Goal: Information Seeking & Learning: Learn about a topic

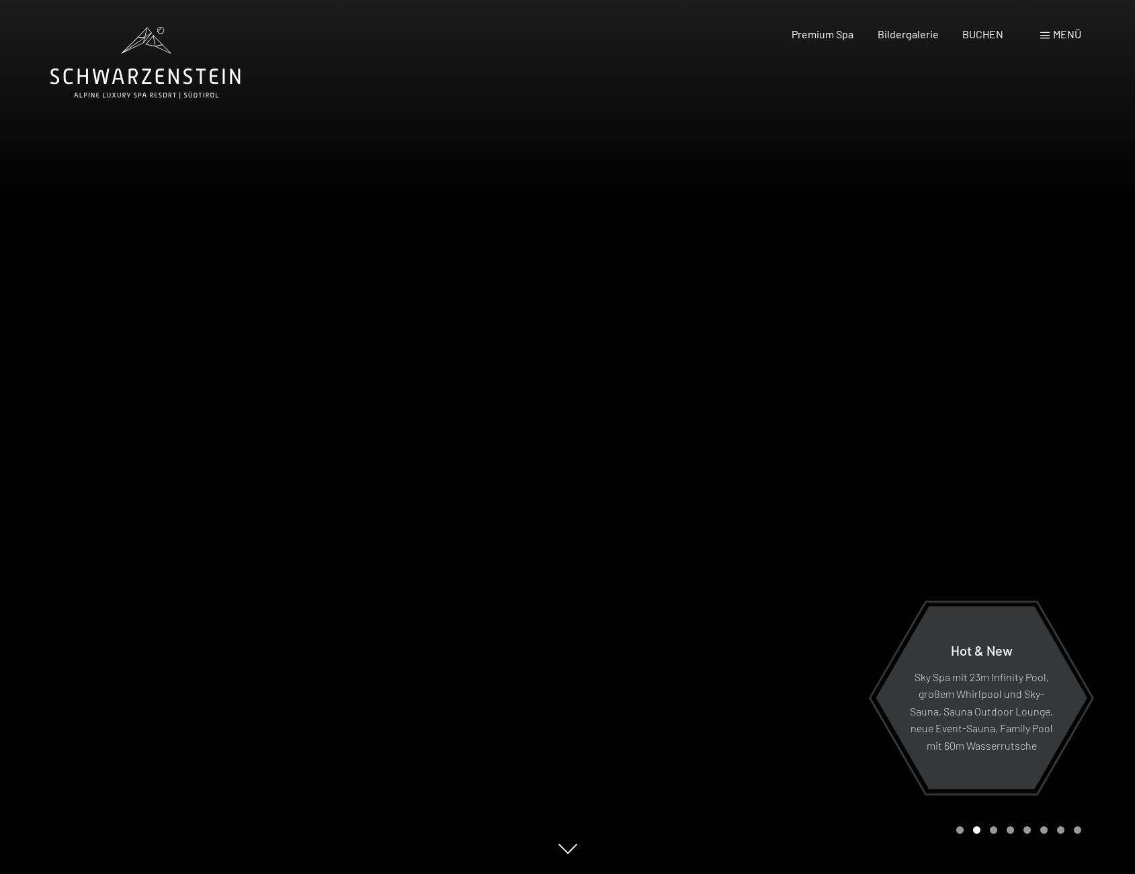
click at [1060, 34] on span "Menü" at bounding box center [1067, 34] width 28 height 13
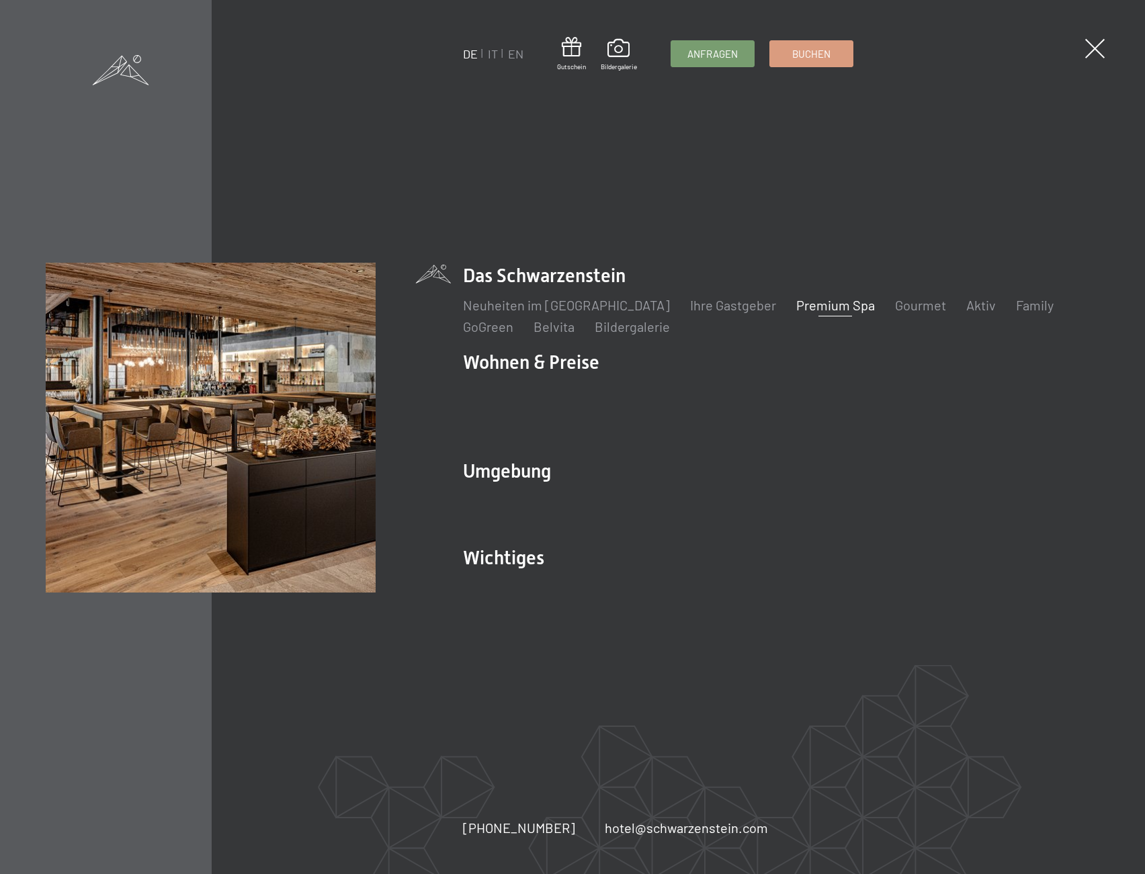
click at [807, 313] on link "Premium Spa" at bounding box center [835, 305] width 79 height 16
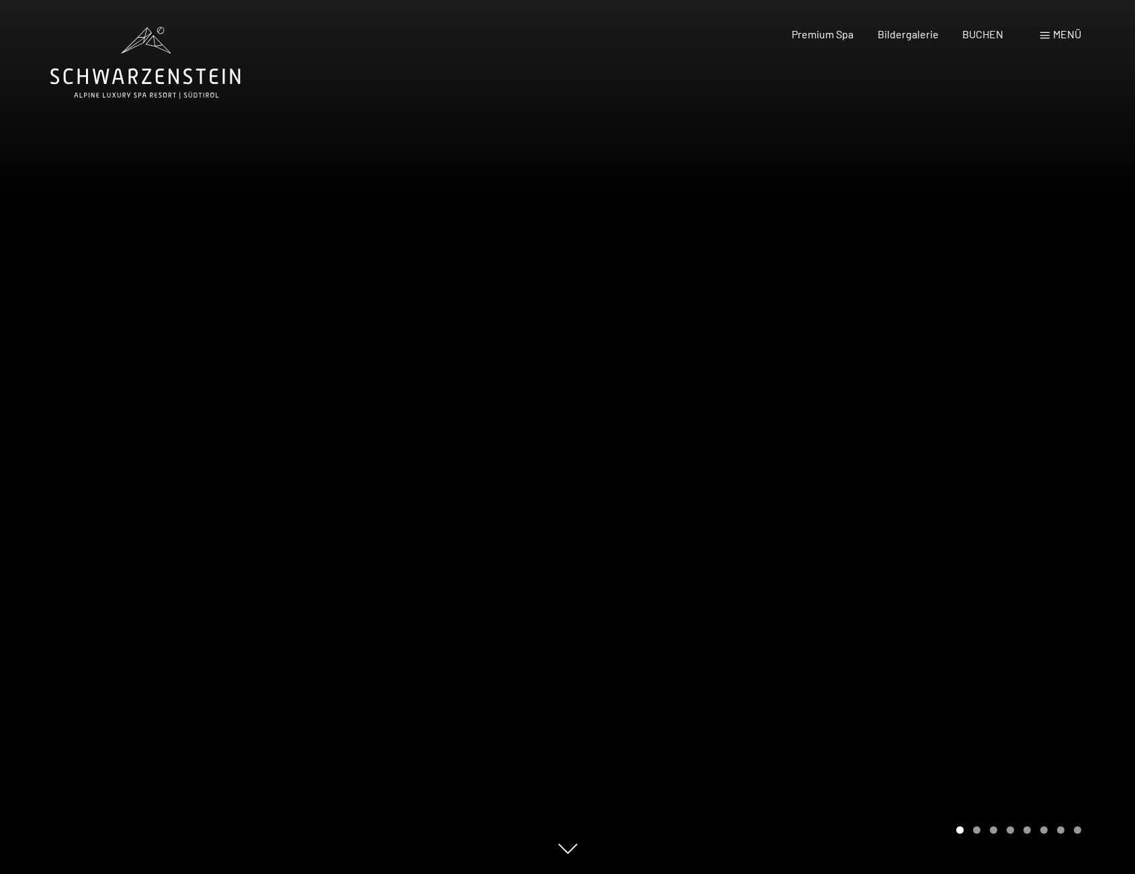
click at [826, 457] on div at bounding box center [852, 437] width 568 height 874
click at [527, 873] on div at bounding box center [568, 874] width 1102 height 0
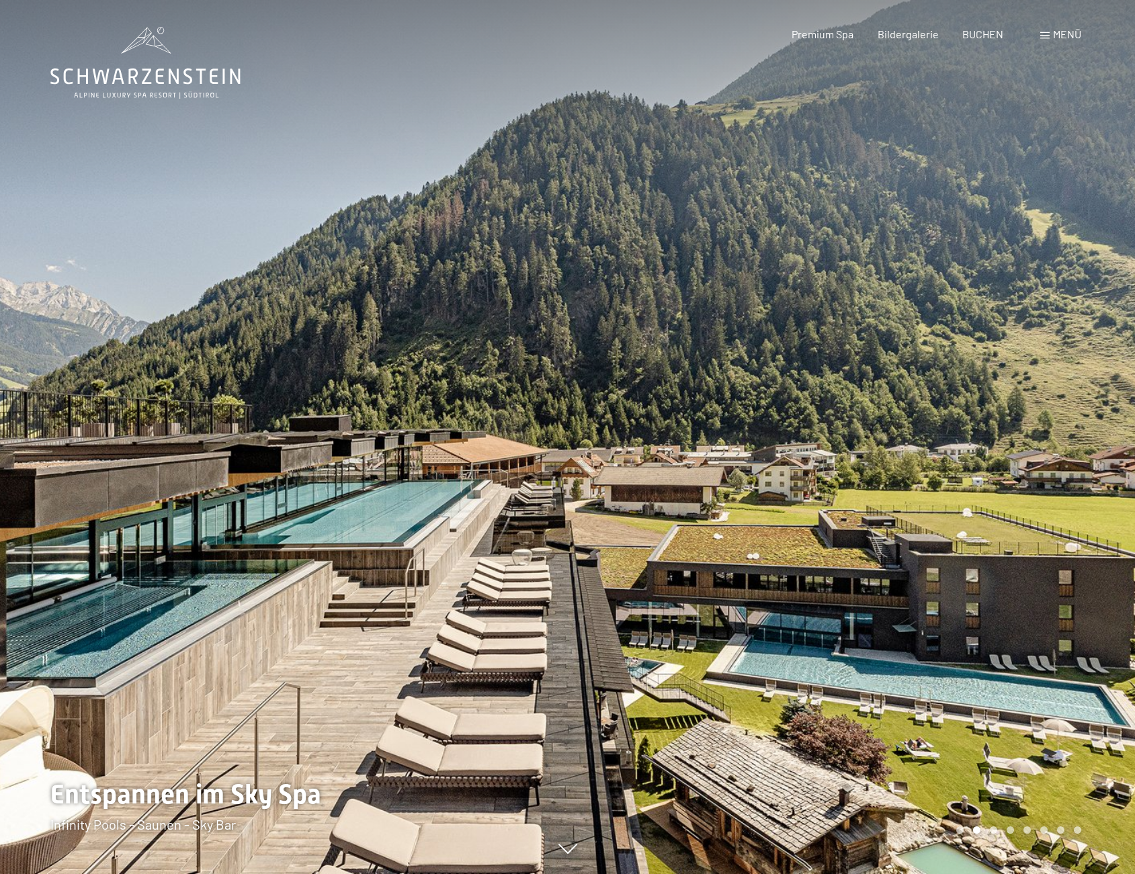
drag, startPoint x: 373, startPoint y: 464, endPoint x: 851, endPoint y: 466, distance: 478.4
click at [851, 873] on div at bounding box center [568, 874] width 1102 height 0
click at [195, 490] on div at bounding box center [284, 437] width 568 height 874
click at [1085, 461] on div at bounding box center [852, 437] width 568 height 874
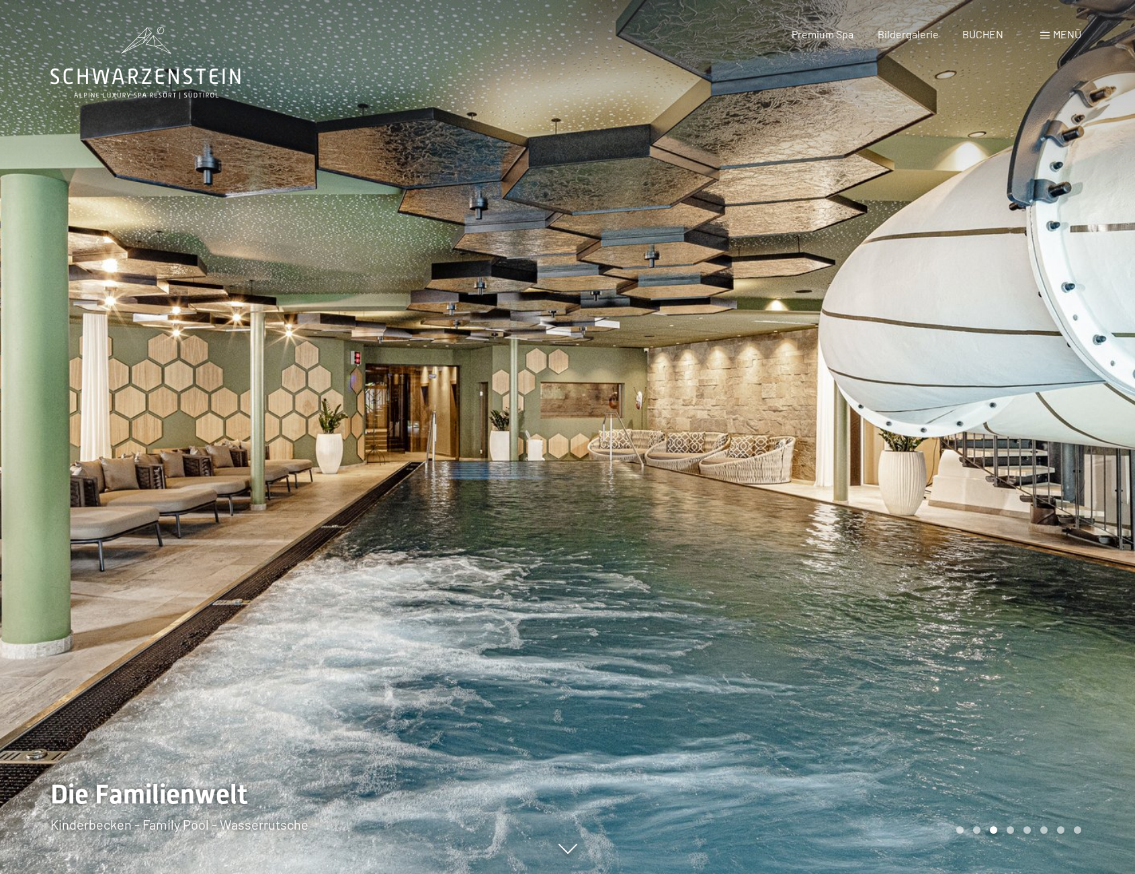
click at [1084, 462] on div at bounding box center [852, 437] width 568 height 874
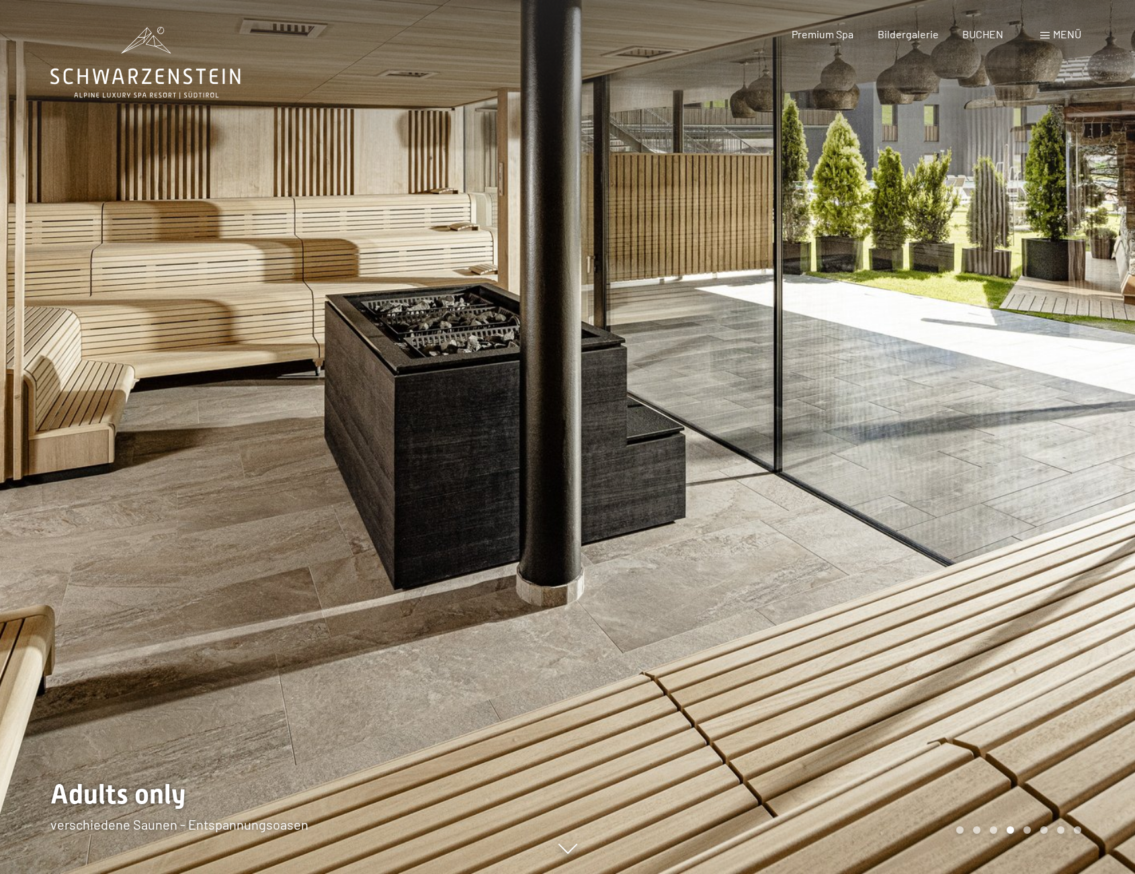
click at [1064, 500] on div at bounding box center [852, 437] width 568 height 874
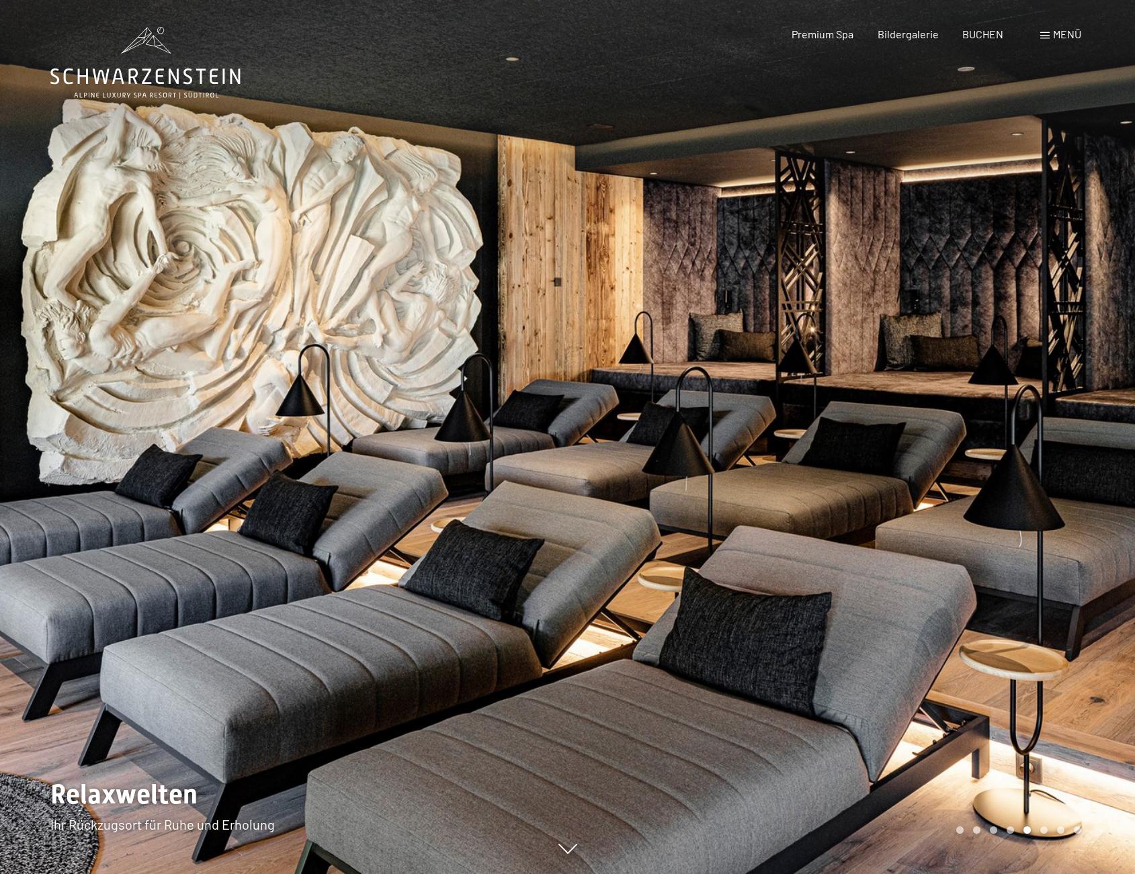
click at [1076, 515] on div at bounding box center [852, 437] width 568 height 874
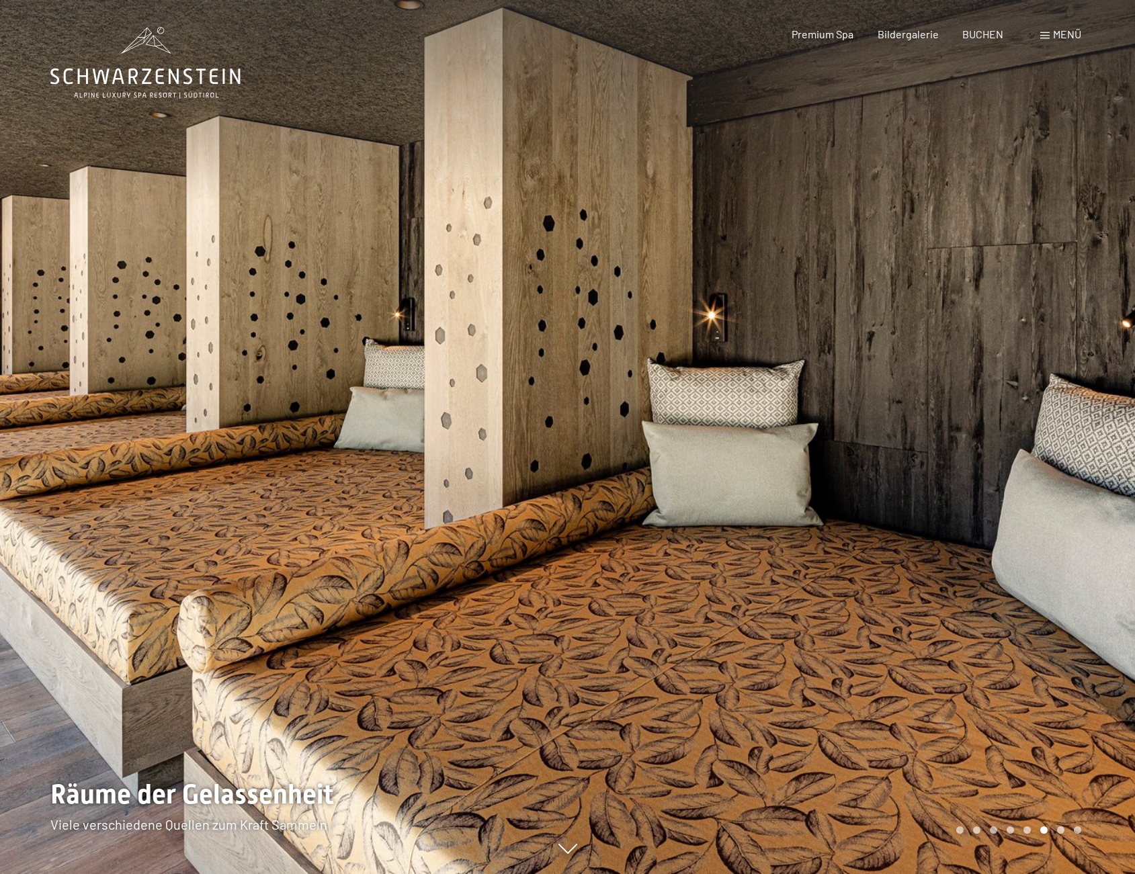
click at [1058, 515] on div at bounding box center [852, 437] width 568 height 874
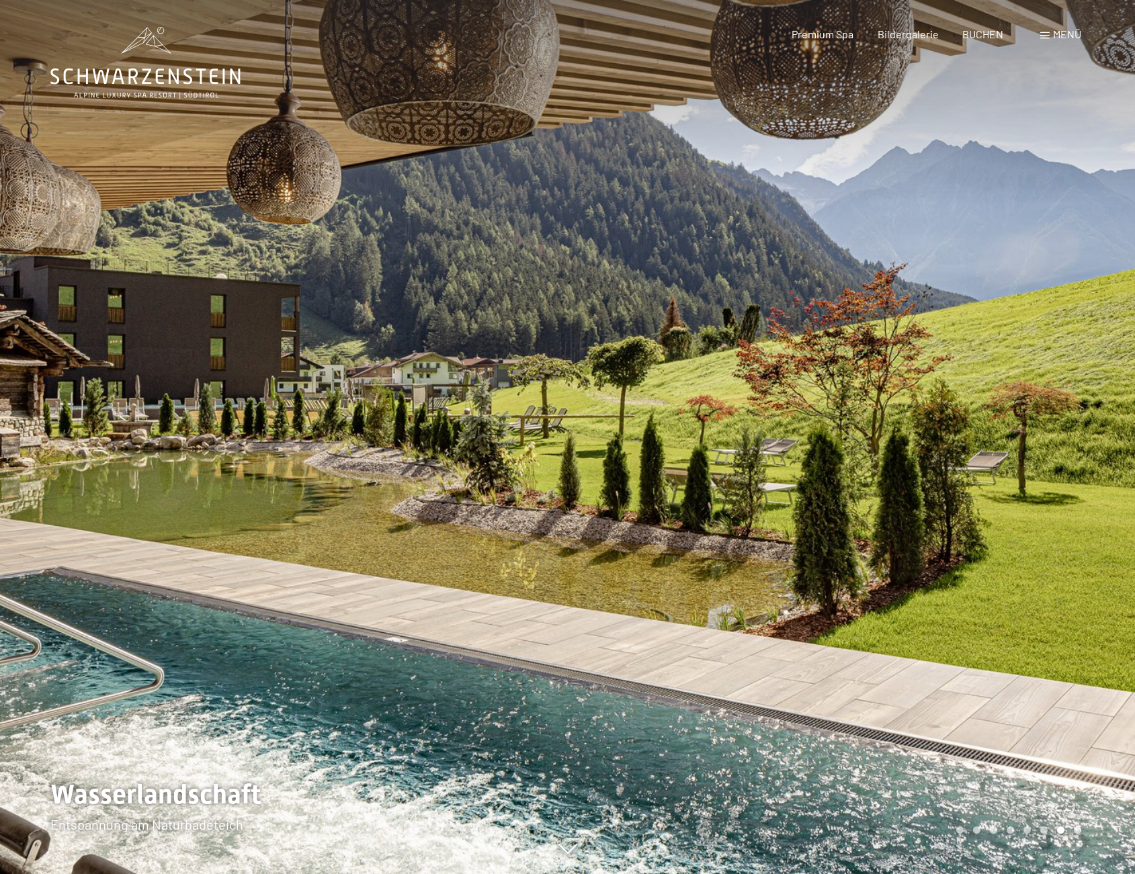
click at [1068, 517] on div at bounding box center [852, 437] width 568 height 874
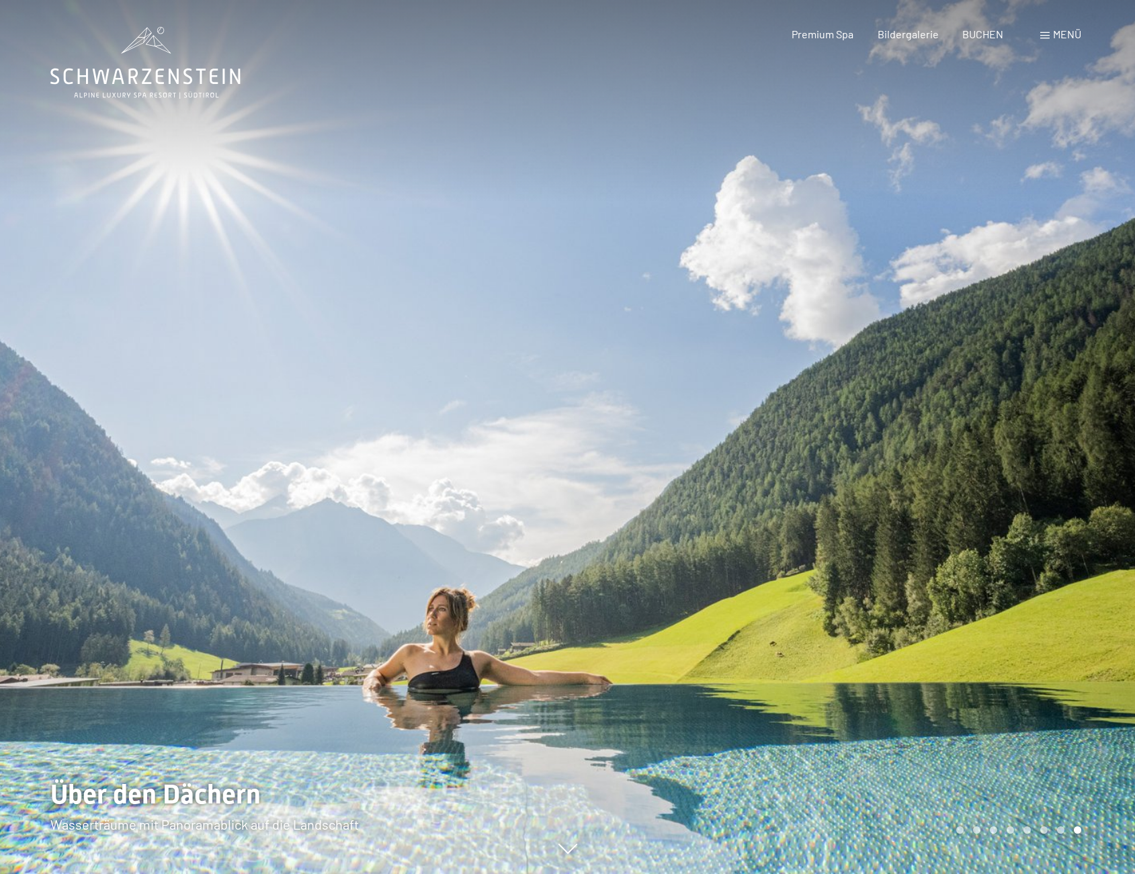
click at [1068, 517] on div at bounding box center [852, 437] width 568 height 874
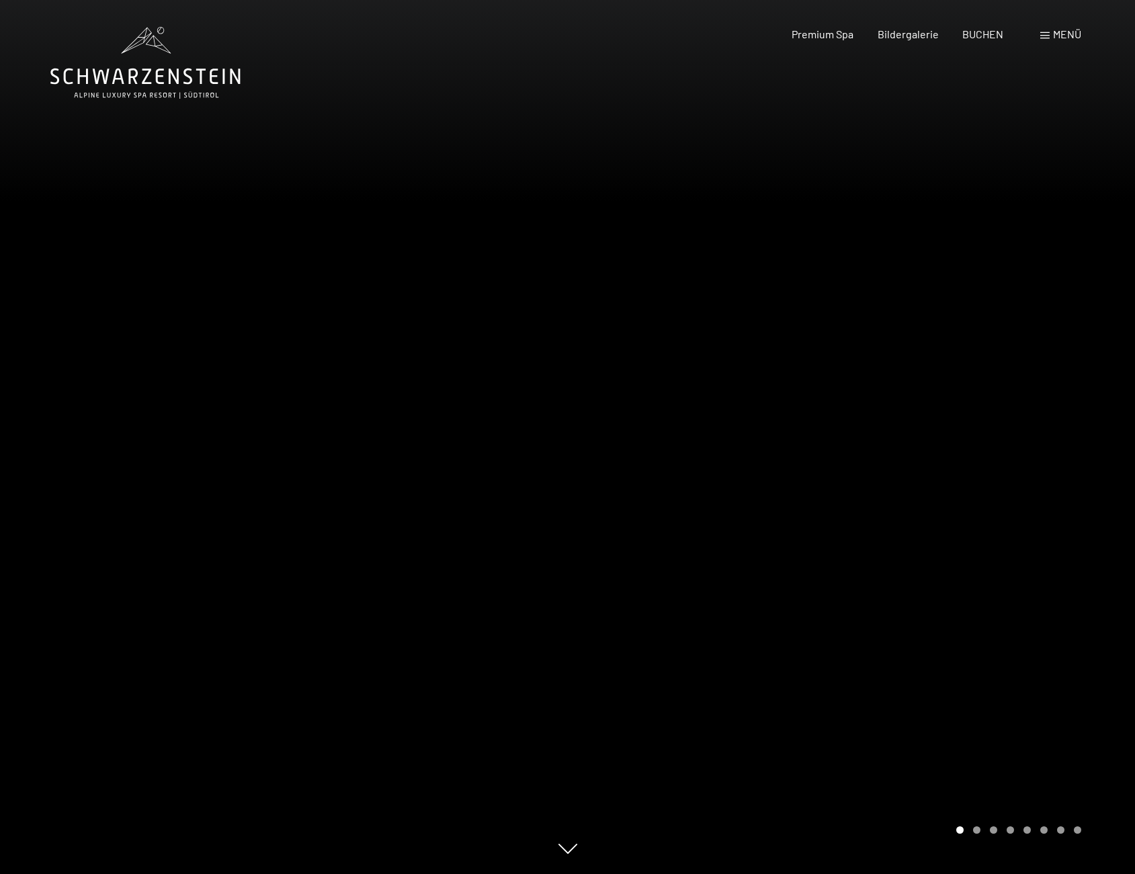
click at [1068, 517] on div at bounding box center [852, 437] width 568 height 874
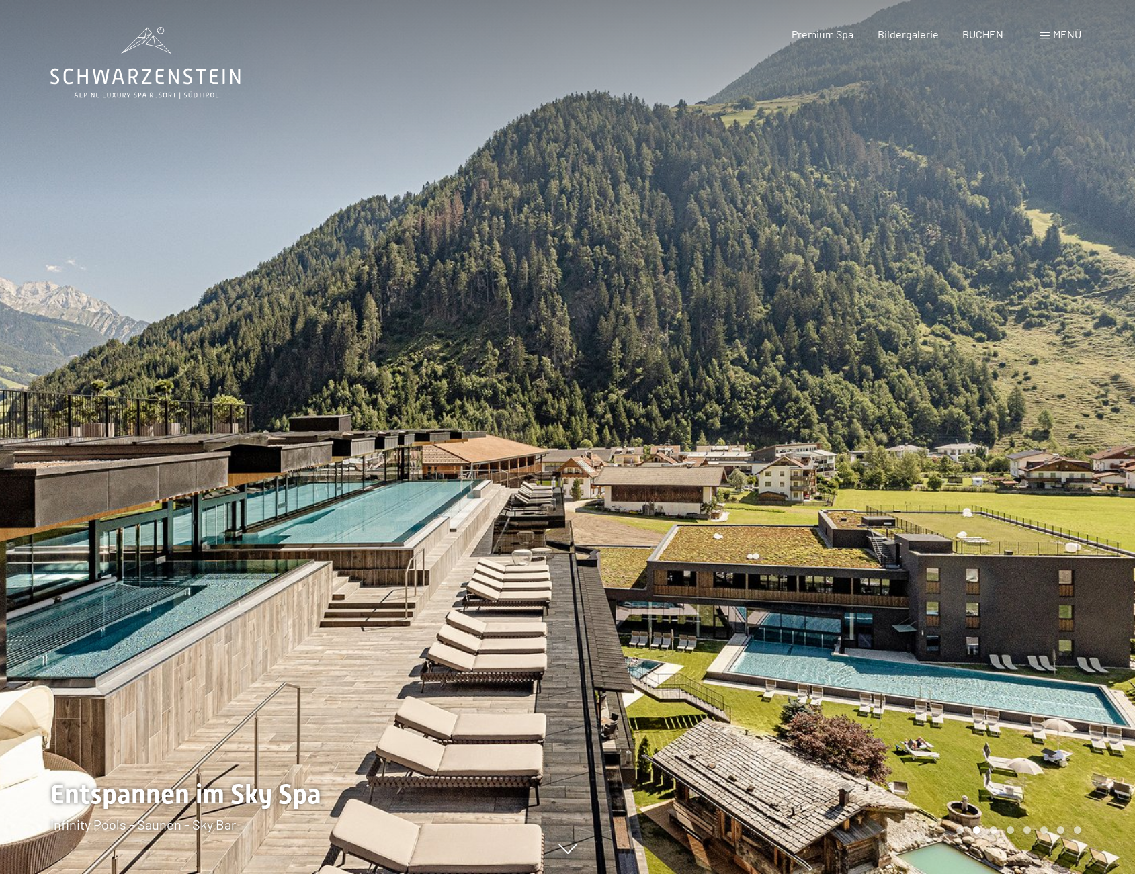
click at [1068, 517] on div at bounding box center [852, 437] width 568 height 874
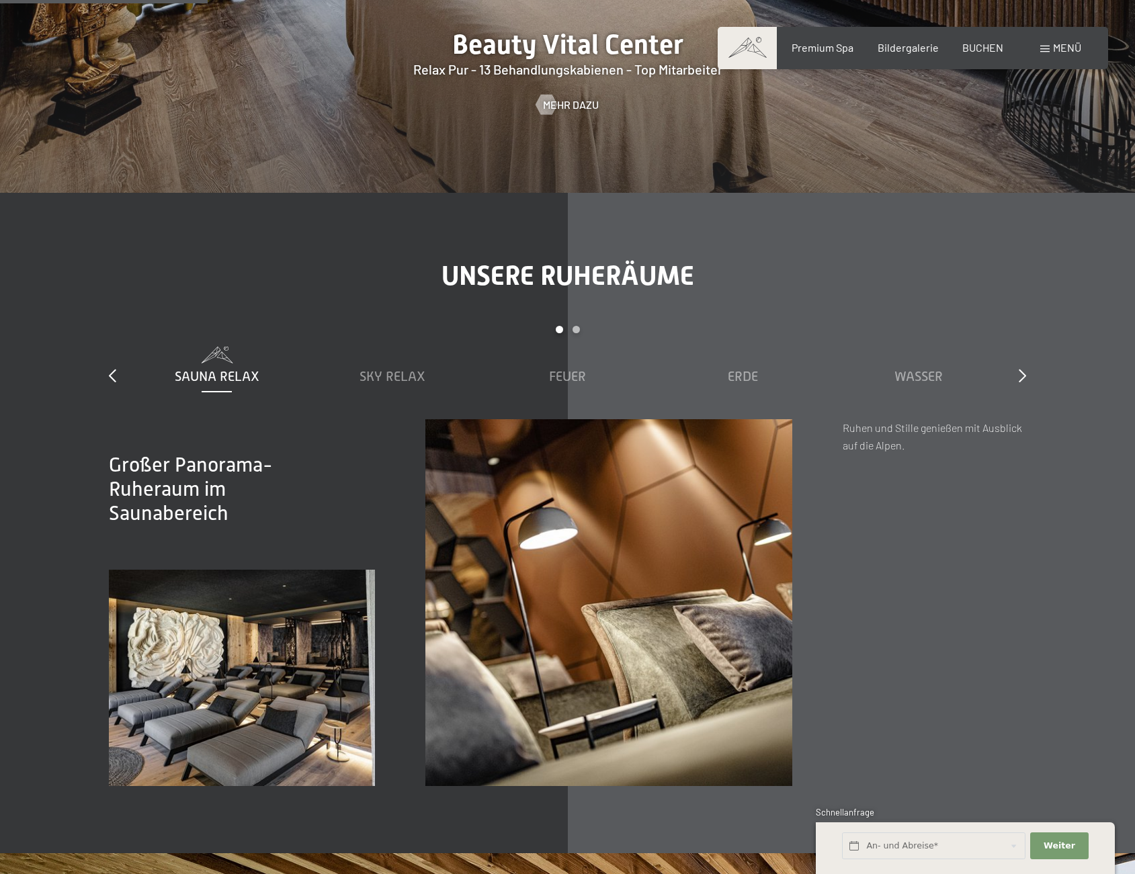
scroll to position [2052, 0]
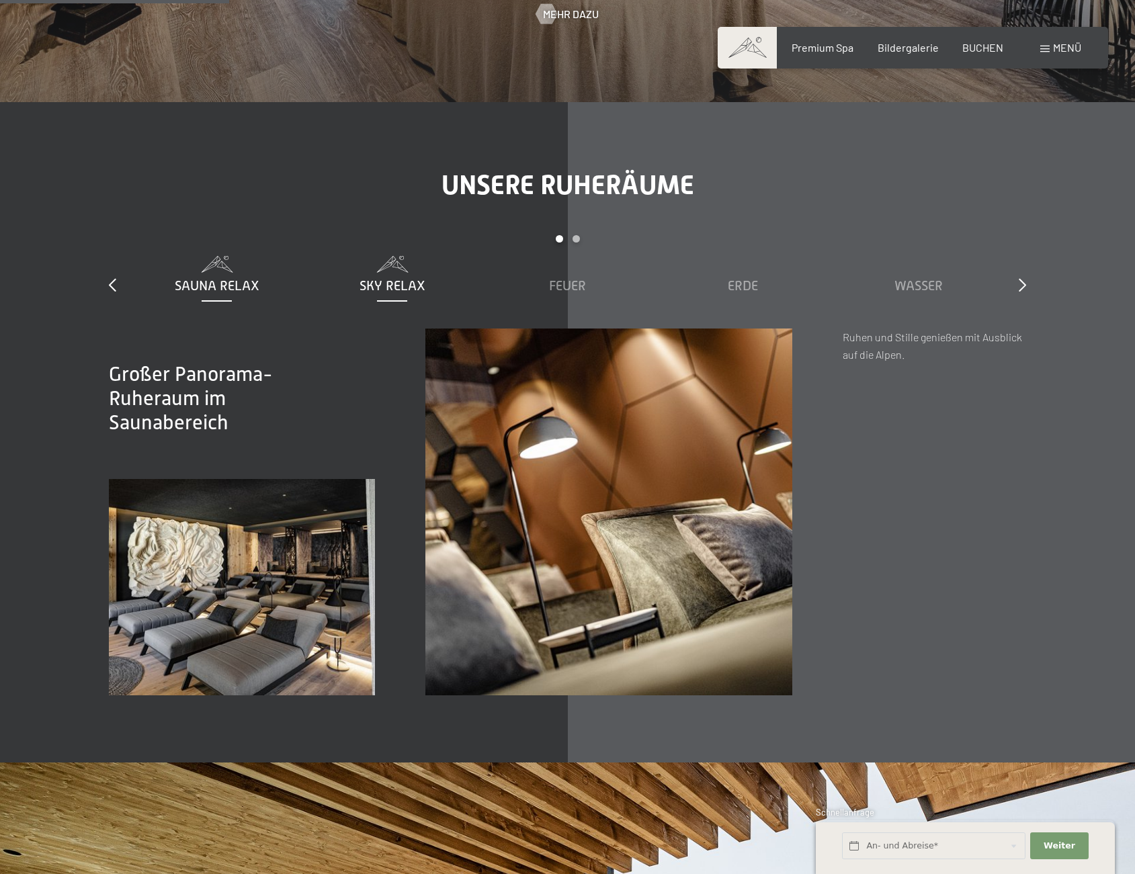
click at [390, 281] on span "Sky Relax" at bounding box center [392, 285] width 66 height 15
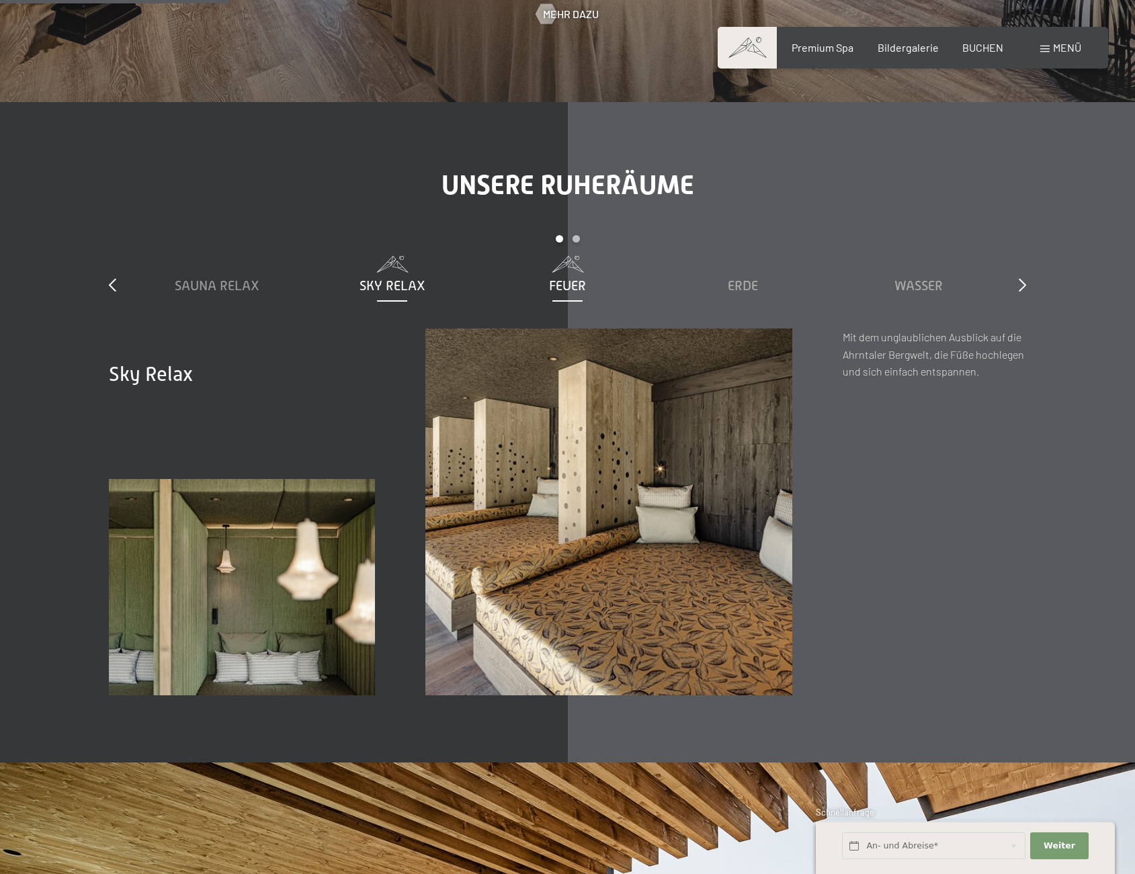
click at [588, 284] on div "Feuer" at bounding box center [567, 285] width 162 height 19
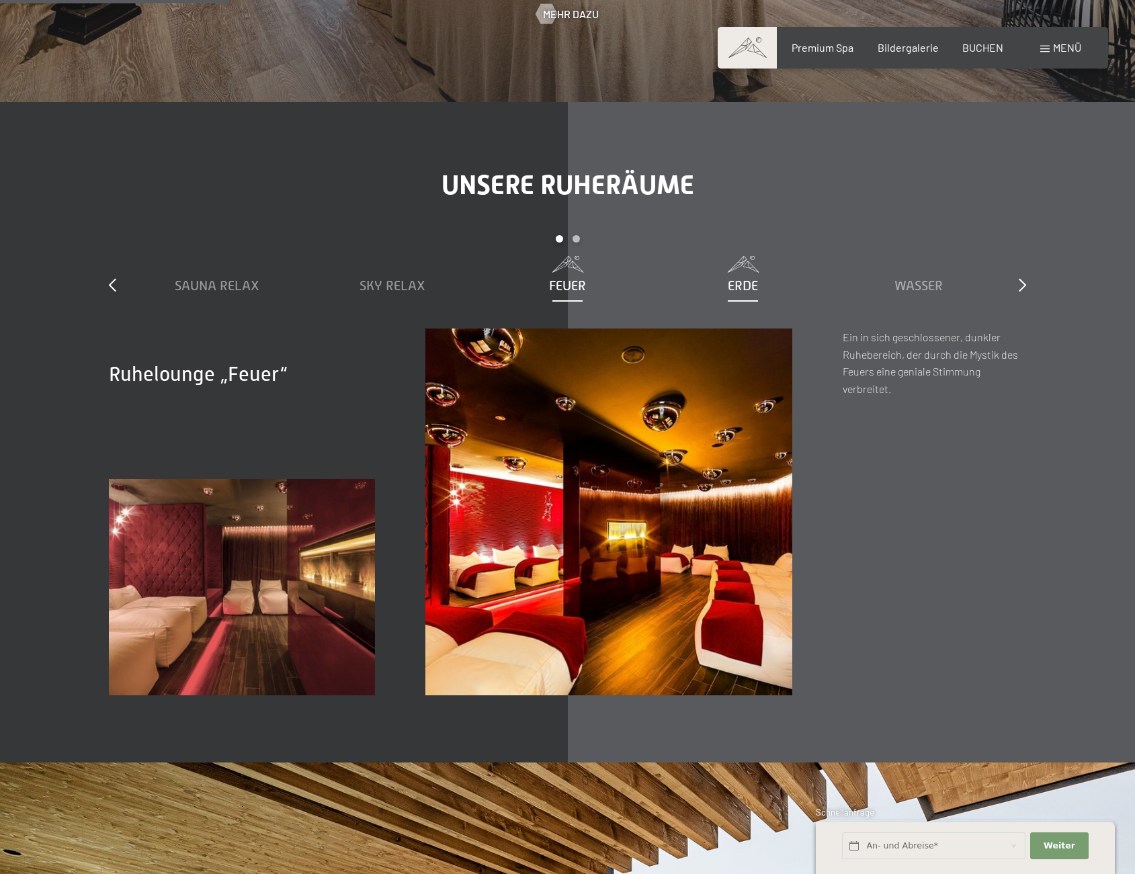
click at [749, 287] on span "Erde" at bounding box center [743, 285] width 30 height 15
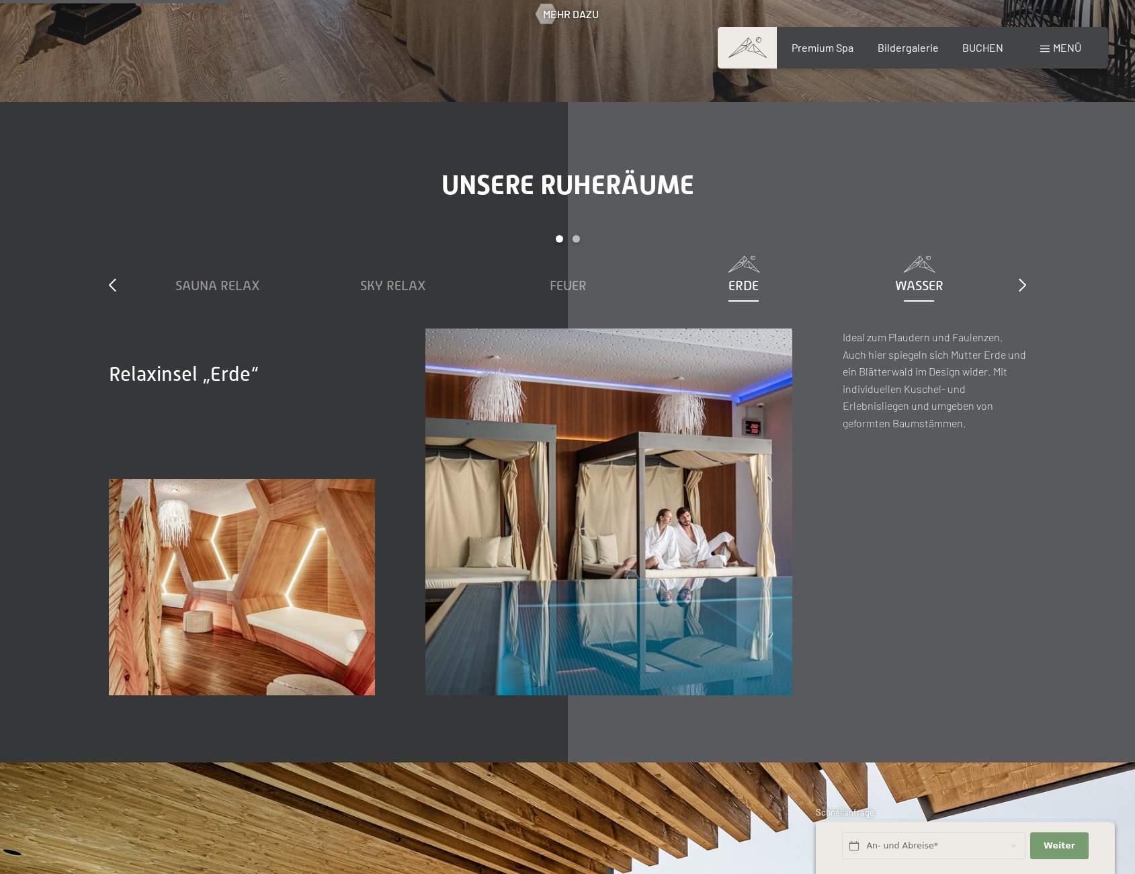
click at [884, 284] on div "Wasser" at bounding box center [919, 285] width 162 height 19
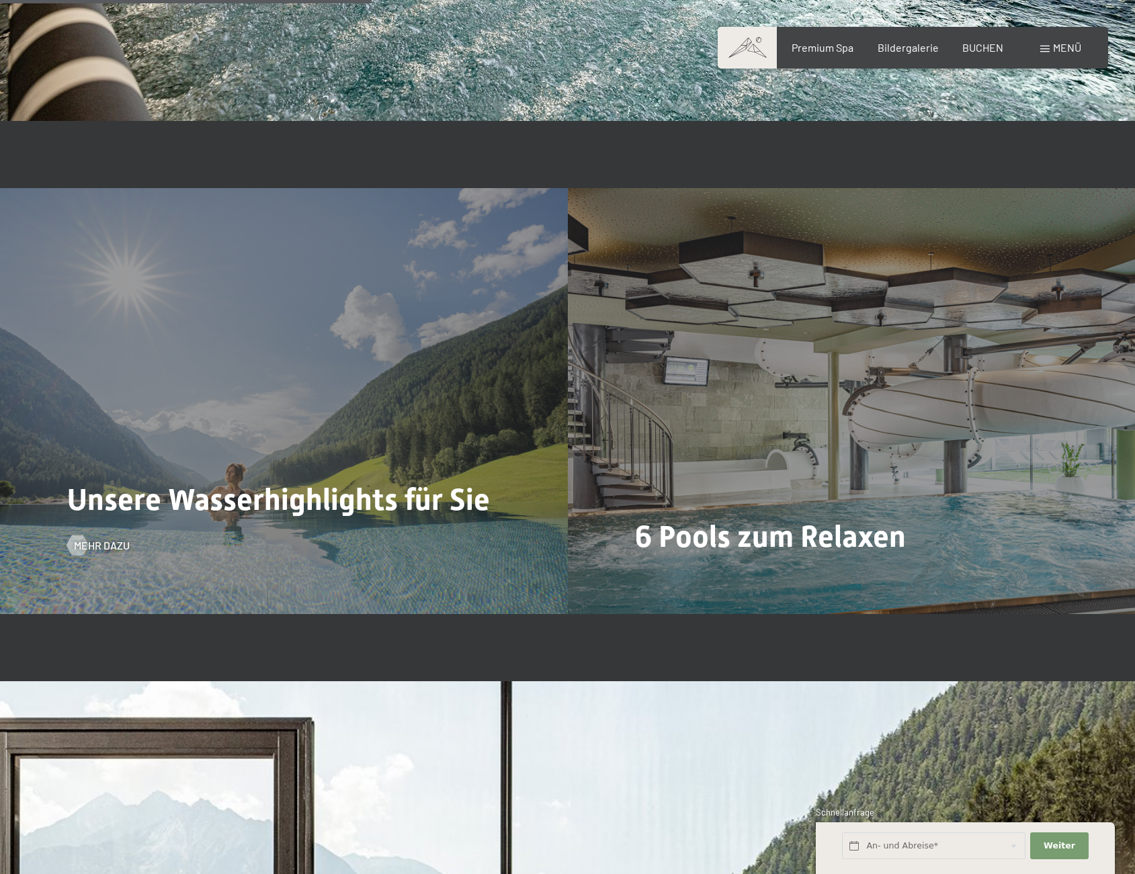
scroll to position [3353, 0]
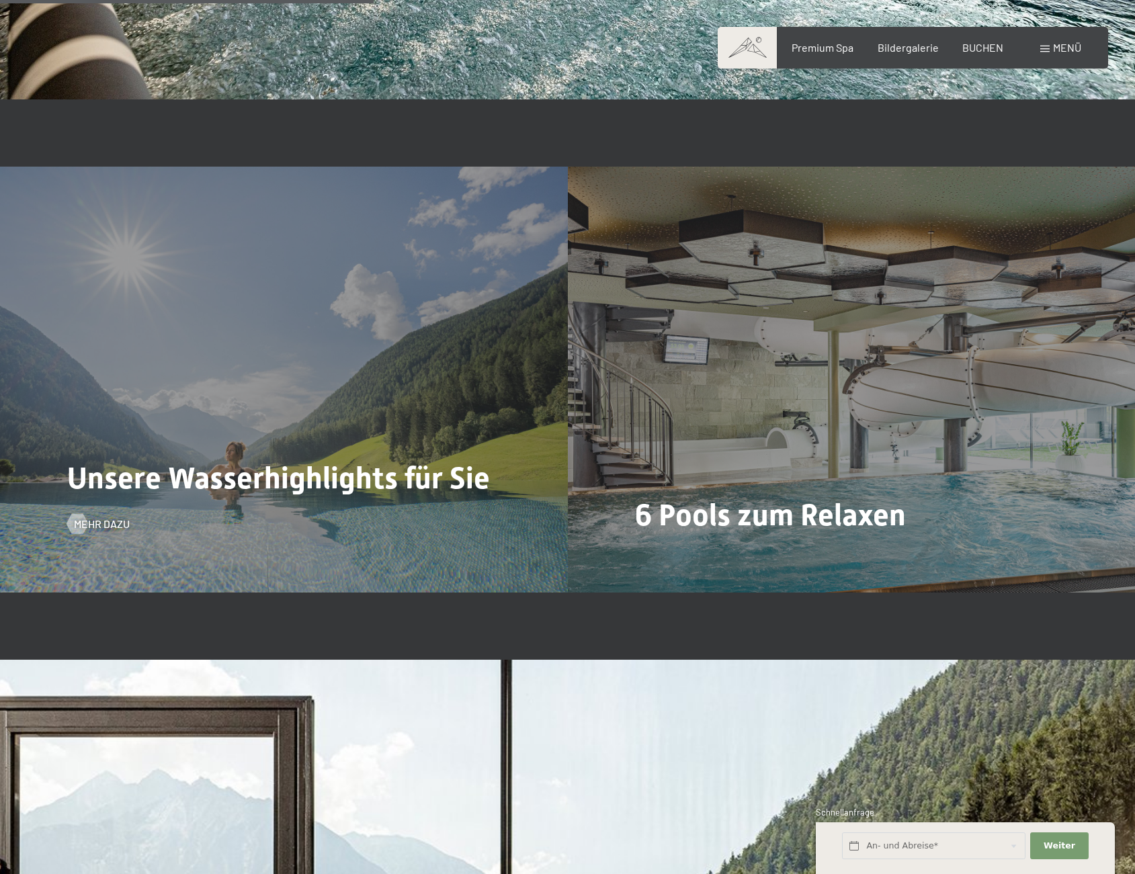
click at [404, 425] on div "Unsere Wasserhighlights für Sie Mehr dazu" at bounding box center [284, 379] width 568 height 425
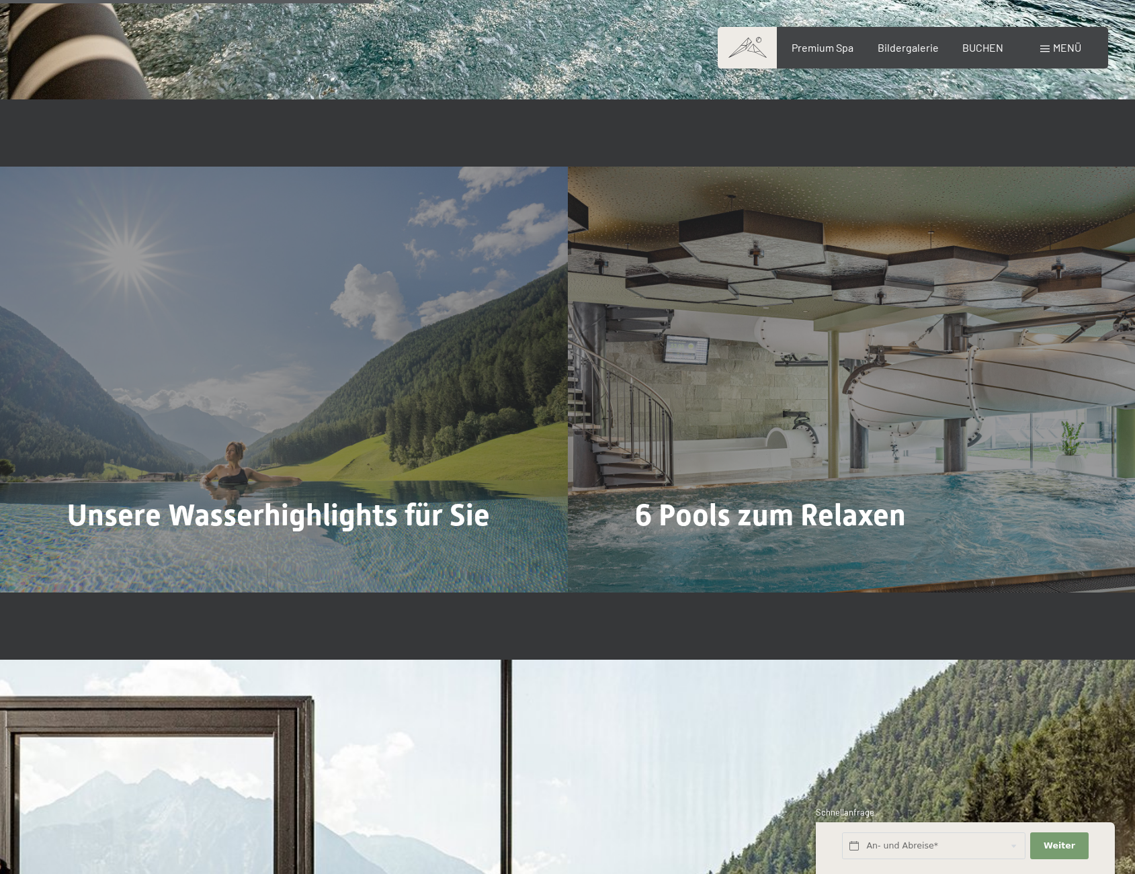
click at [99, 554] on span "Mehr dazu" at bounding box center [102, 561] width 56 height 15
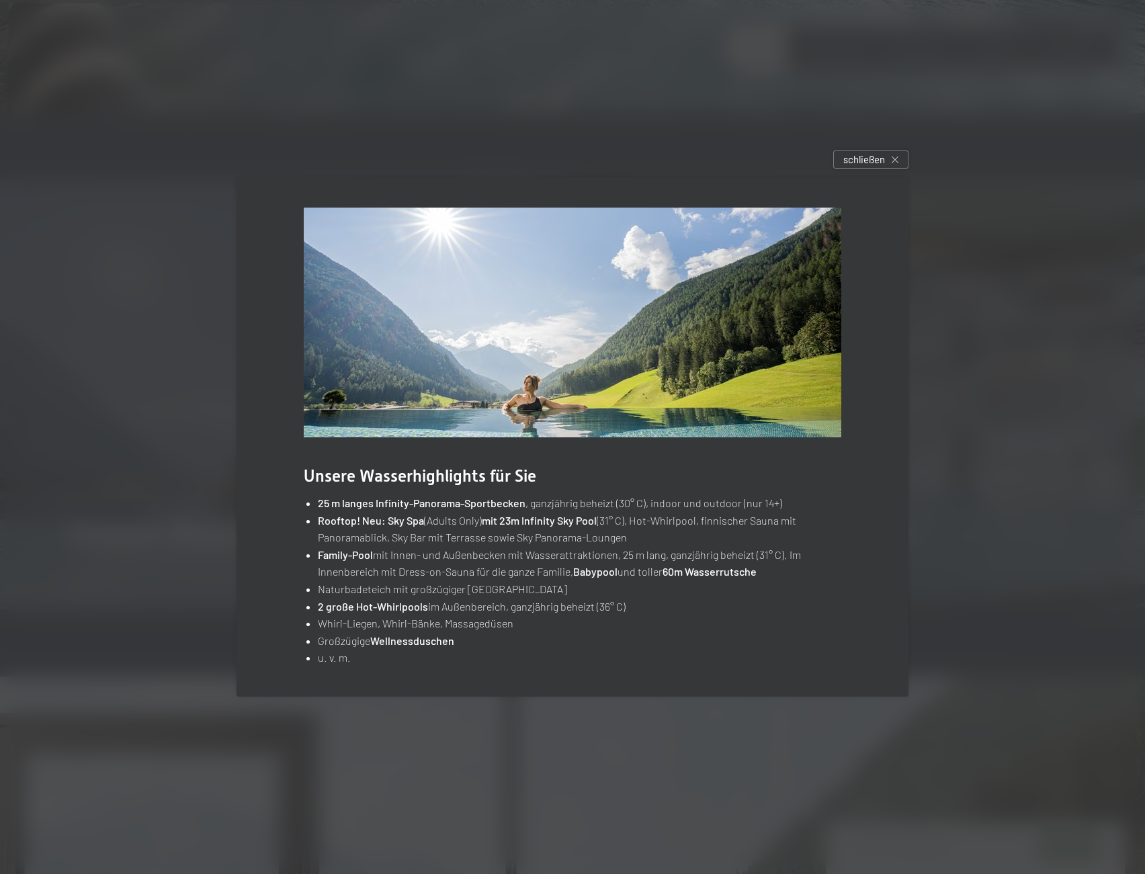
click at [955, 353] on div at bounding box center [572, 437] width 1145 height 874
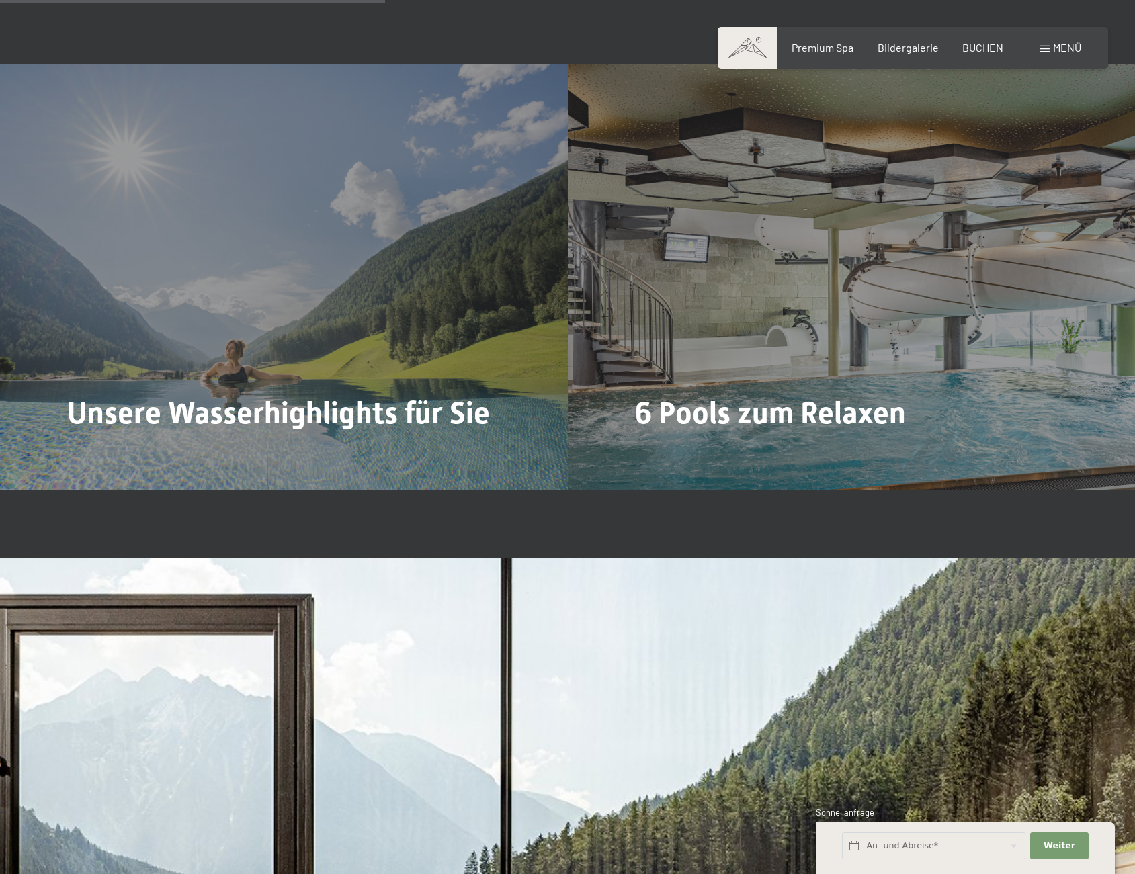
scroll to position [3546, 0]
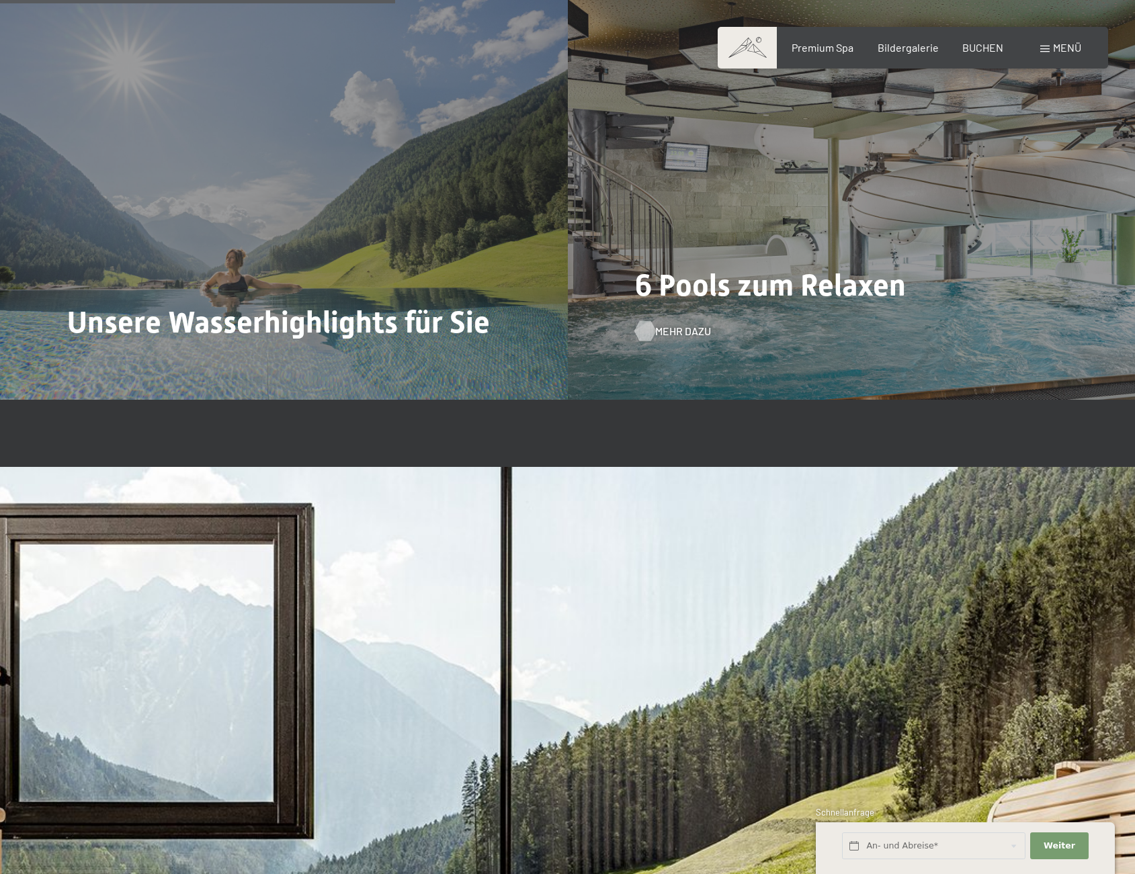
click at [650, 333] on div "Mehr dazu" at bounding box center [666, 331] width 62 height 15
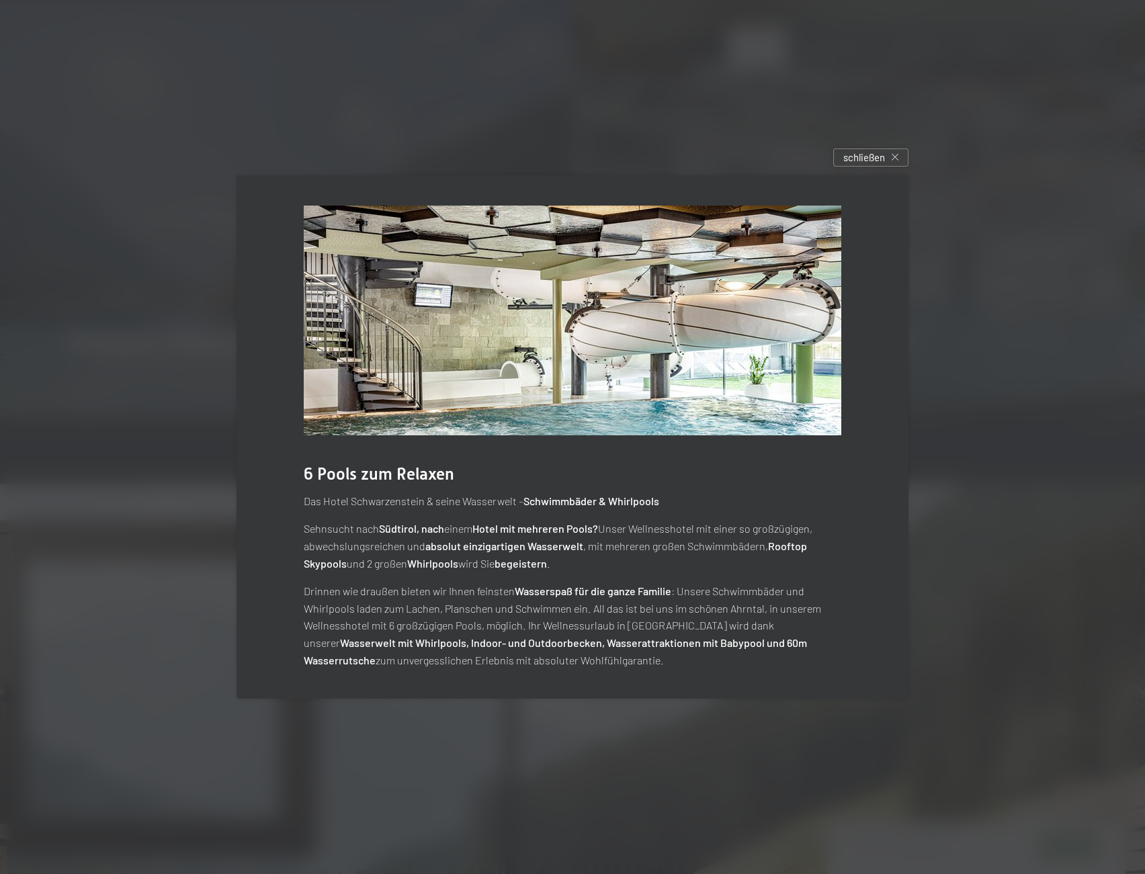
click at [970, 337] on div at bounding box center [572, 437] width 1145 height 874
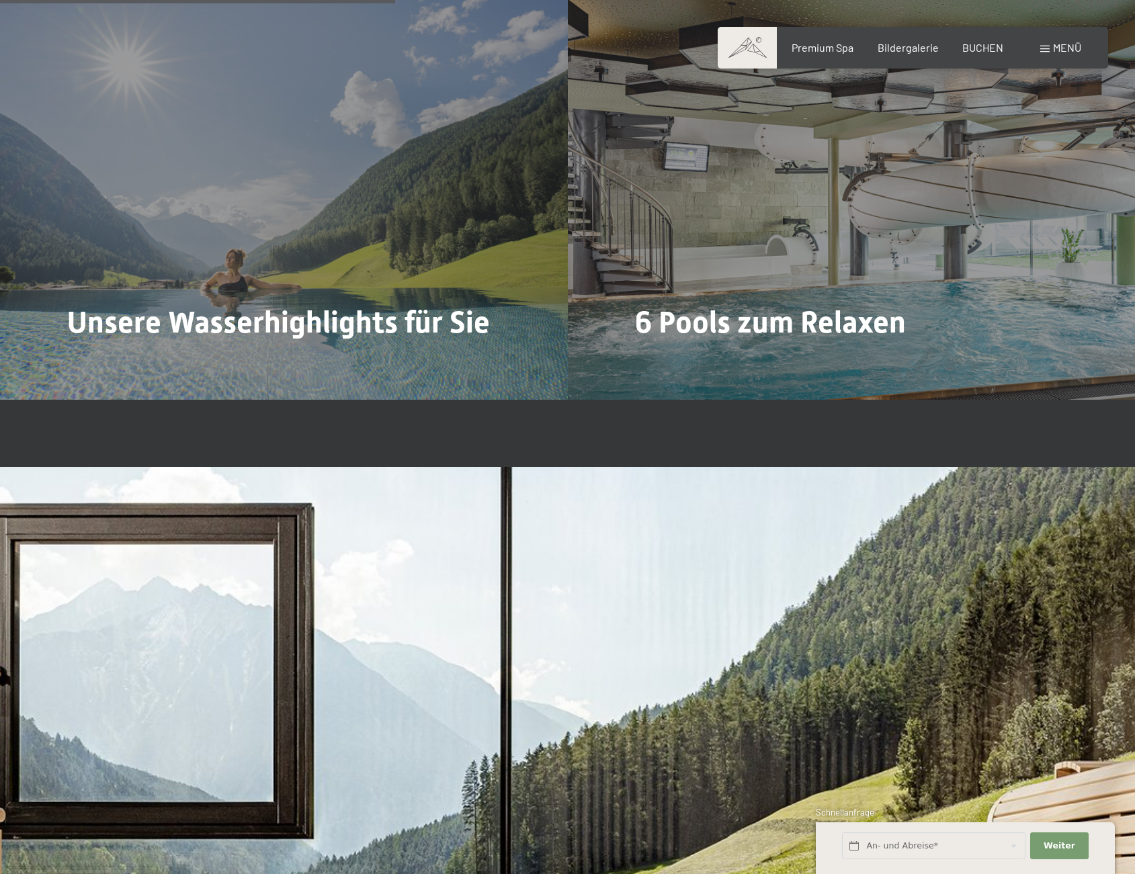
scroll to position [4100, 0]
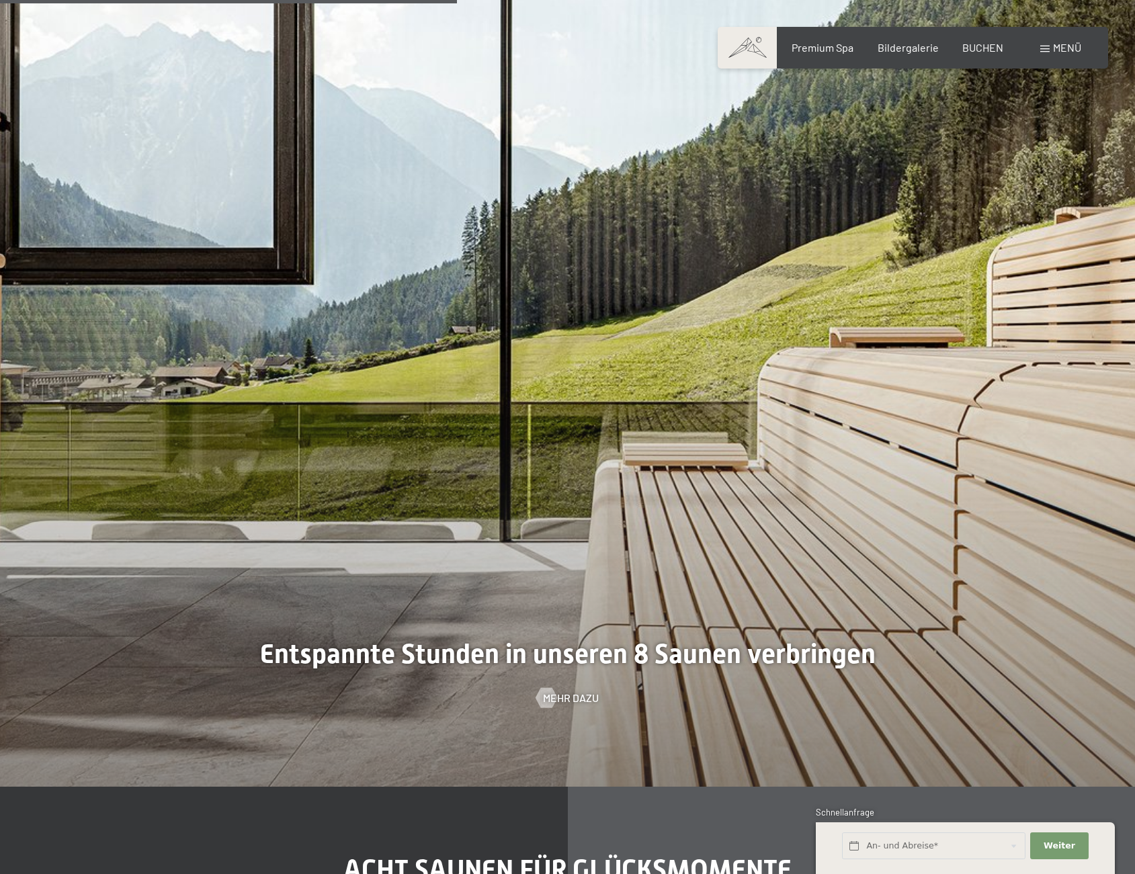
click at [560, 688] on div at bounding box center [567, 350] width 1135 height 874
click at [564, 695] on span "Mehr dazu" at bounding box center [584, 698] width 56 height 15
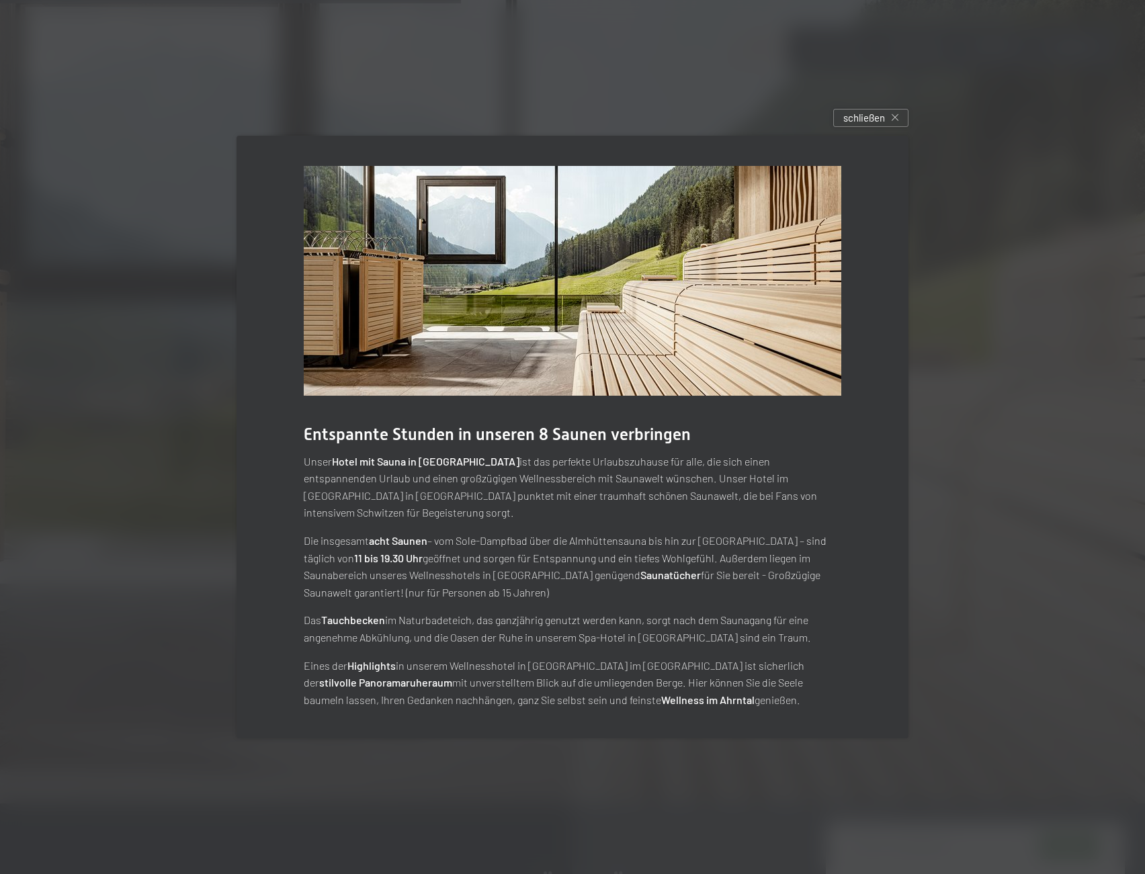
click at [984, 424] on div at bounding box center [572, 437] width 1145 height 874
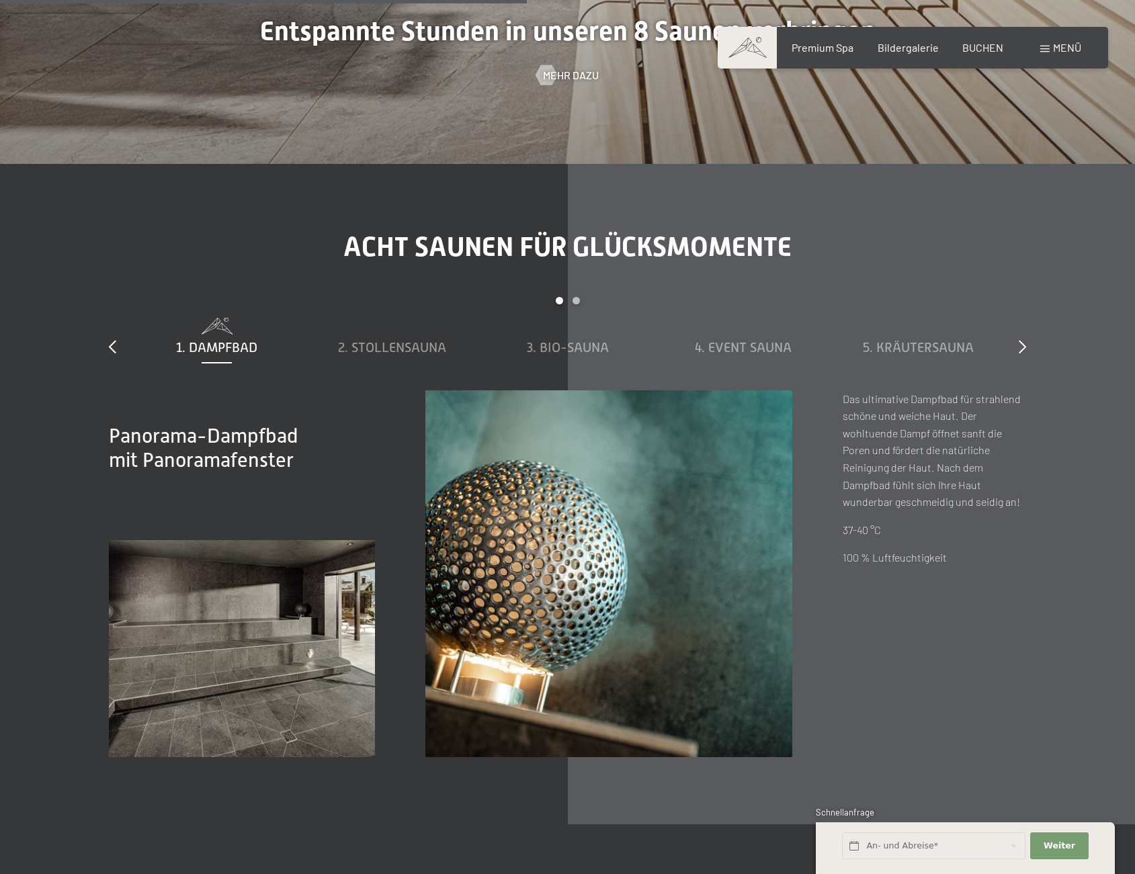
scroll to position [4823, 0]
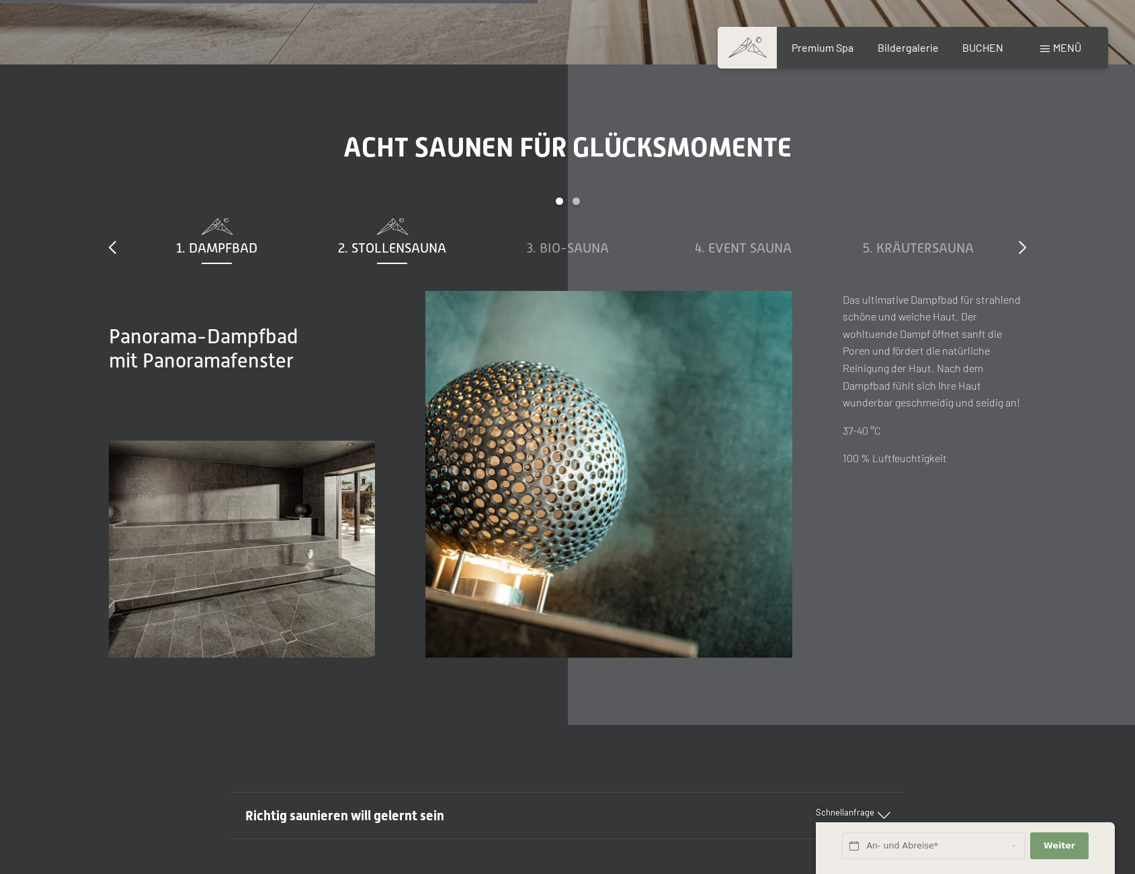
click at [384, 243] on span "2. Stollensauna" at bounding box center [392, 248] width 108 height 15
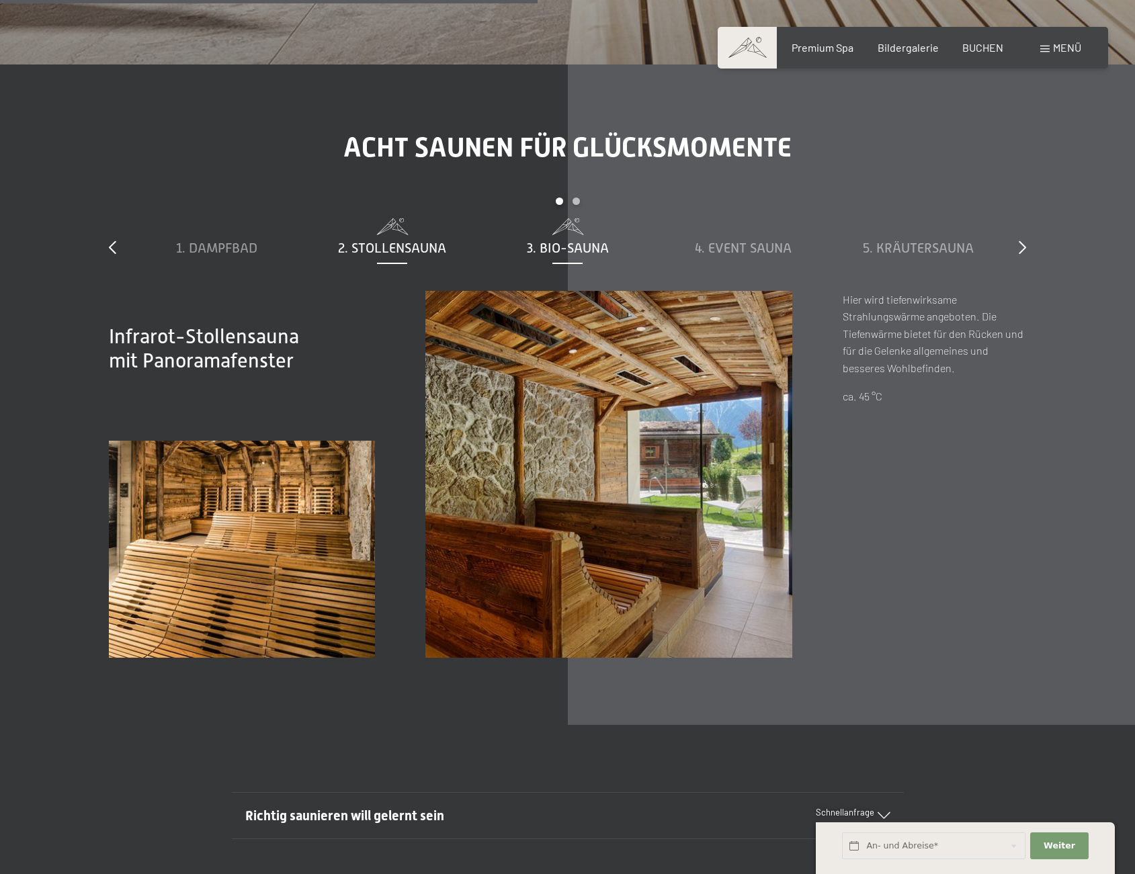
click at [570, 245] on span "3. Bio-Sauna" at bounding box center [568, 248] width 82 height 15
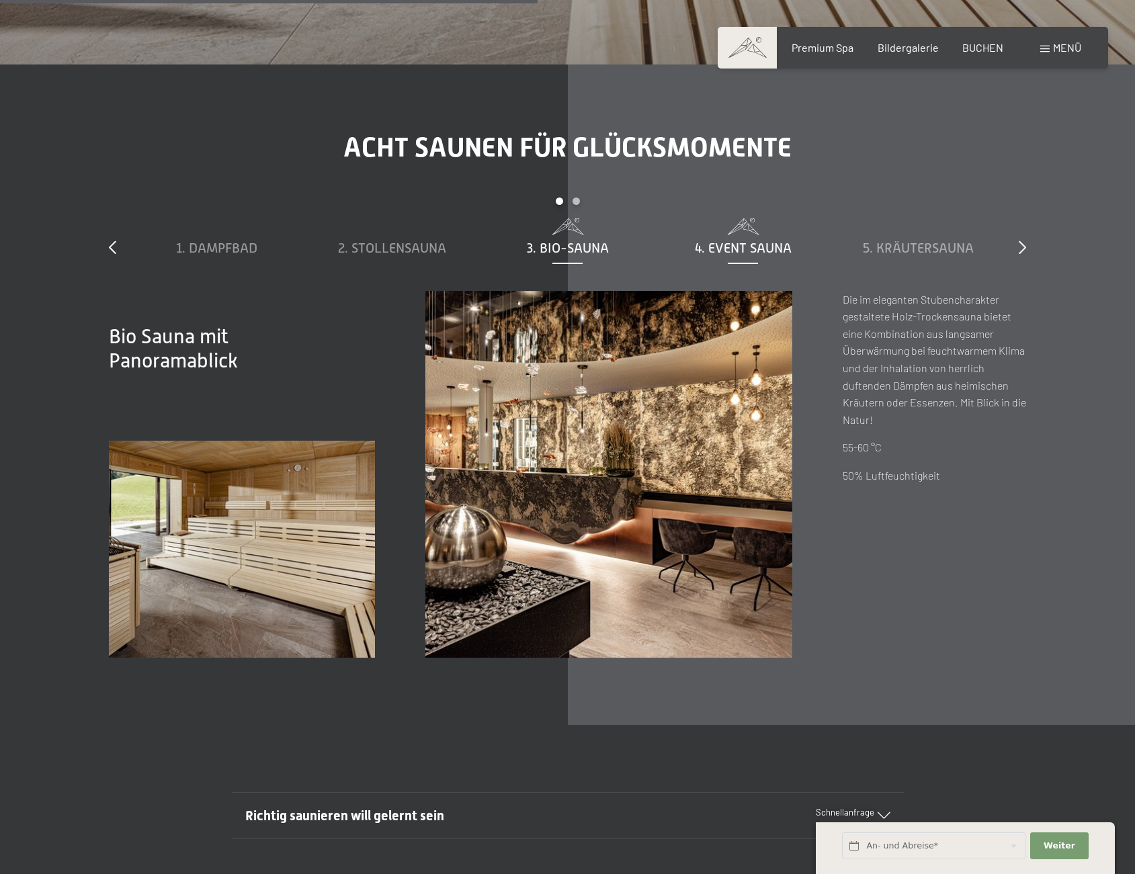
click at [742, 249] on span "4. Event Sauna" at bounding box center [743, 248] width 97 height 15
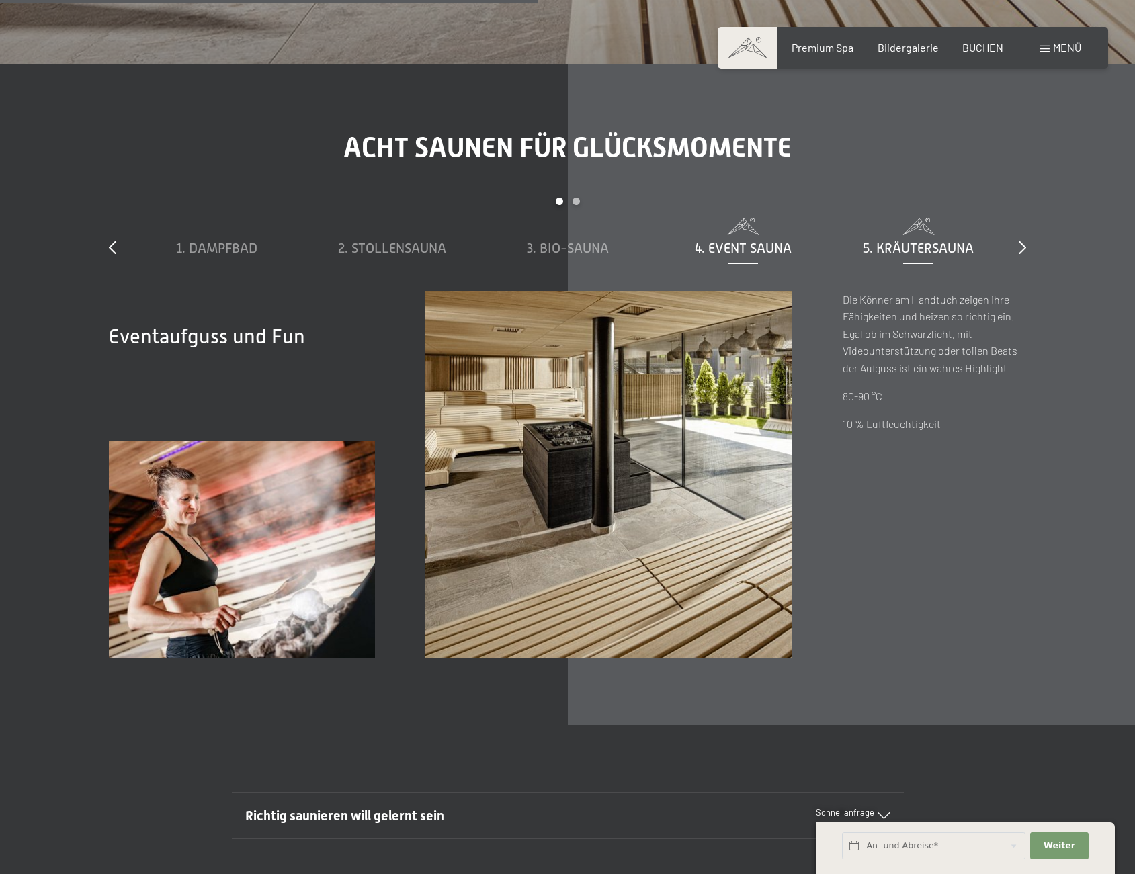
click at [914, 245] on span "5. Kräutersauna" at bounding box center [918, 248] width 111 height 15
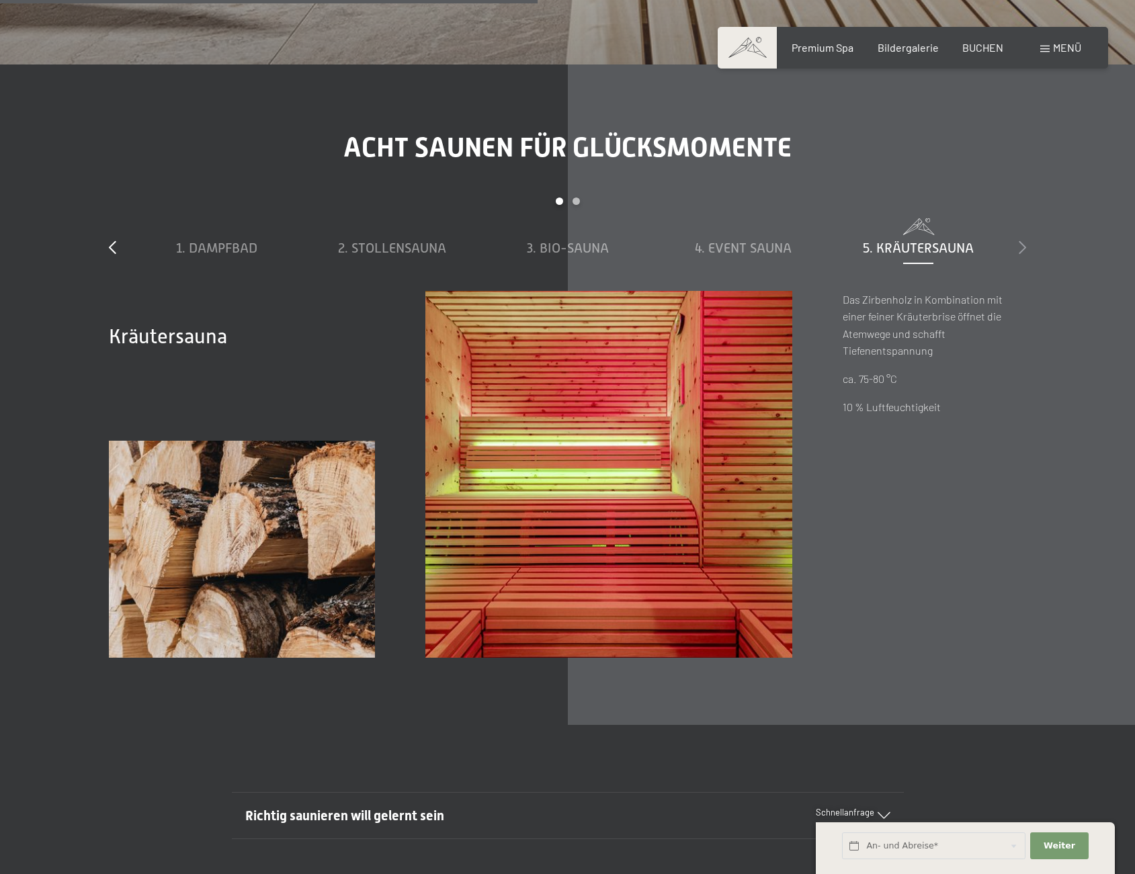
click at [1023, 245] on icon at bounding box center [1022, 247] width 7 height 13
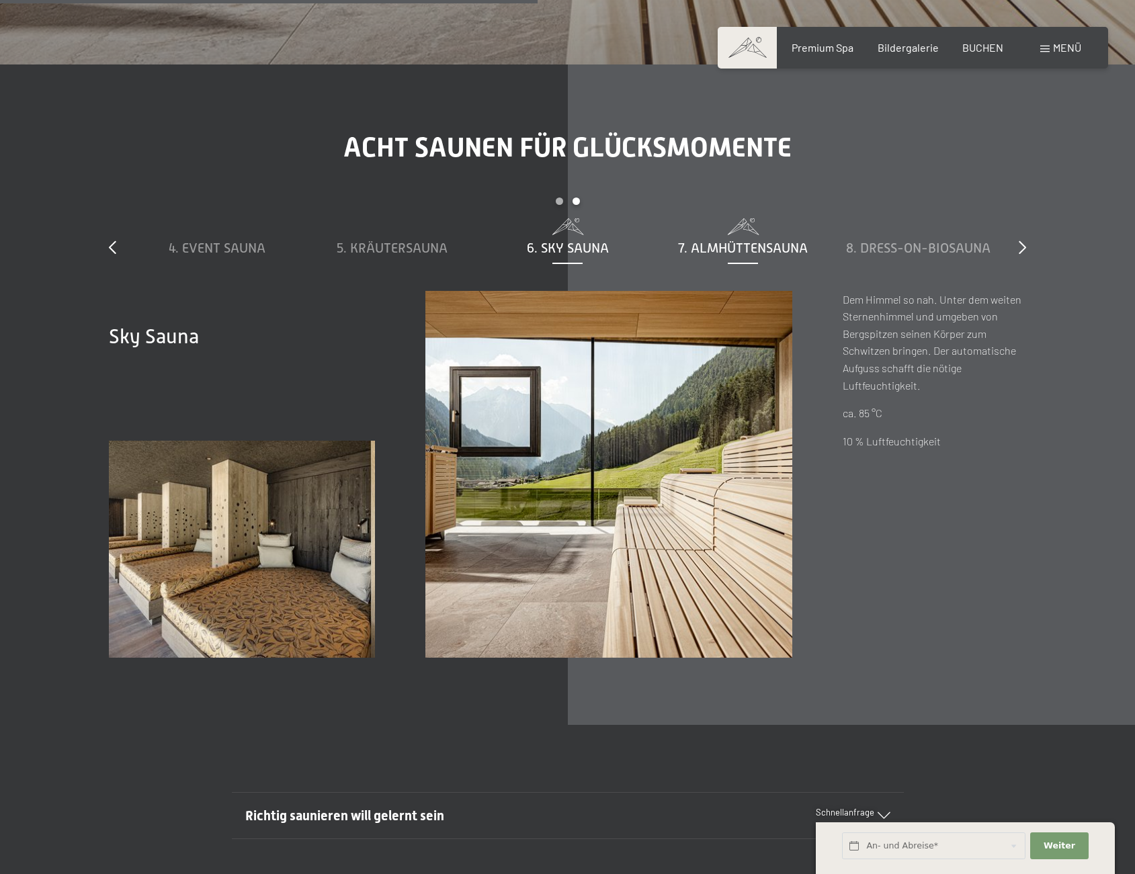
click at [733, 249] on span "7. Almhüttensauna" at bounding box center [743, 248] width 130 height 15
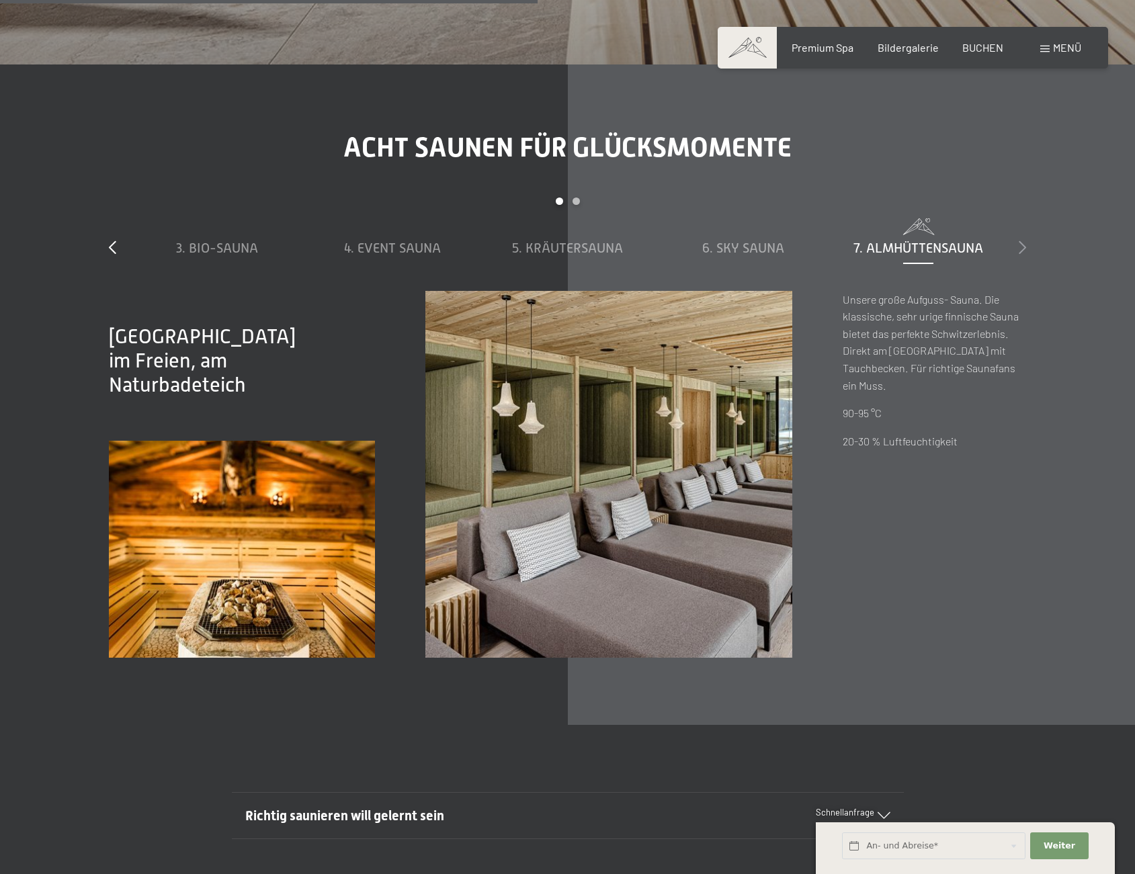
click at [1019, 248] on icon at bounding box center [1022, 247] width 7 height 13
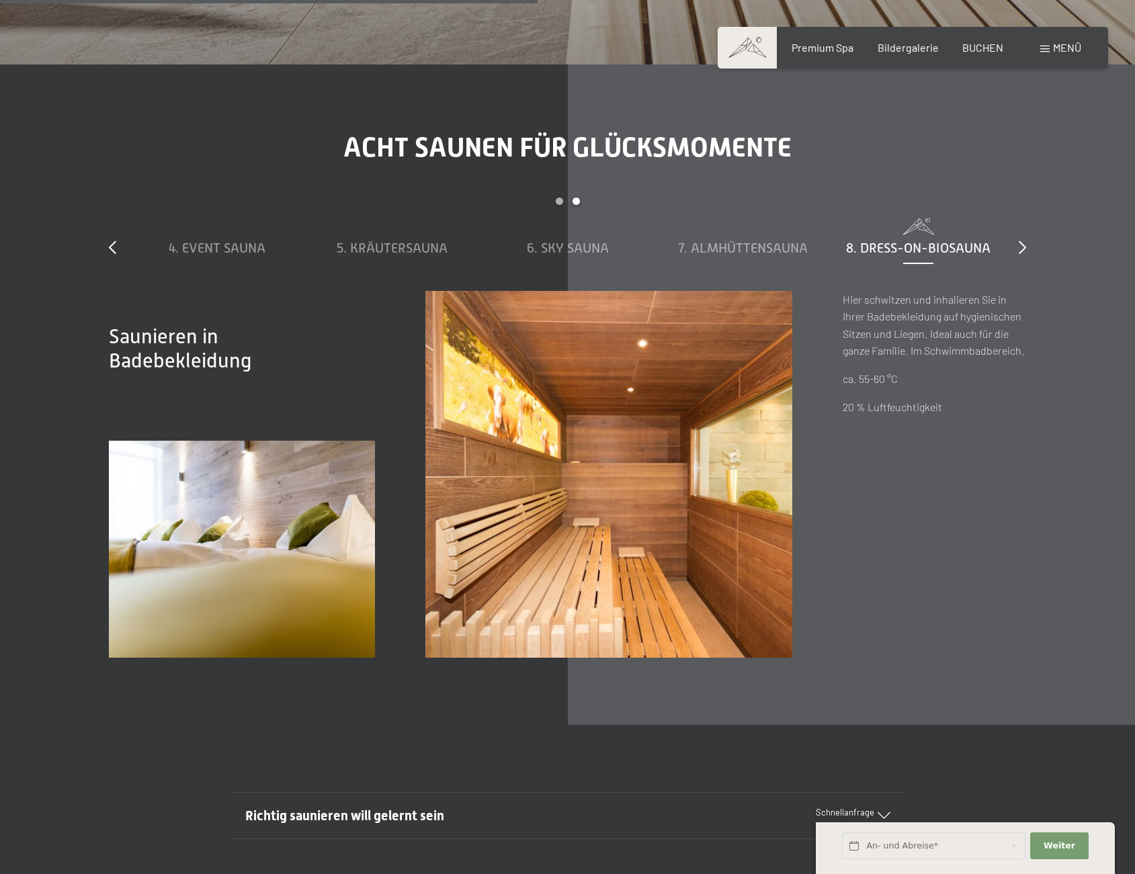
click at [957, 247] on span "8. Dress-on-Biosauna" at bounding box center [918, 248] width 144 height 15
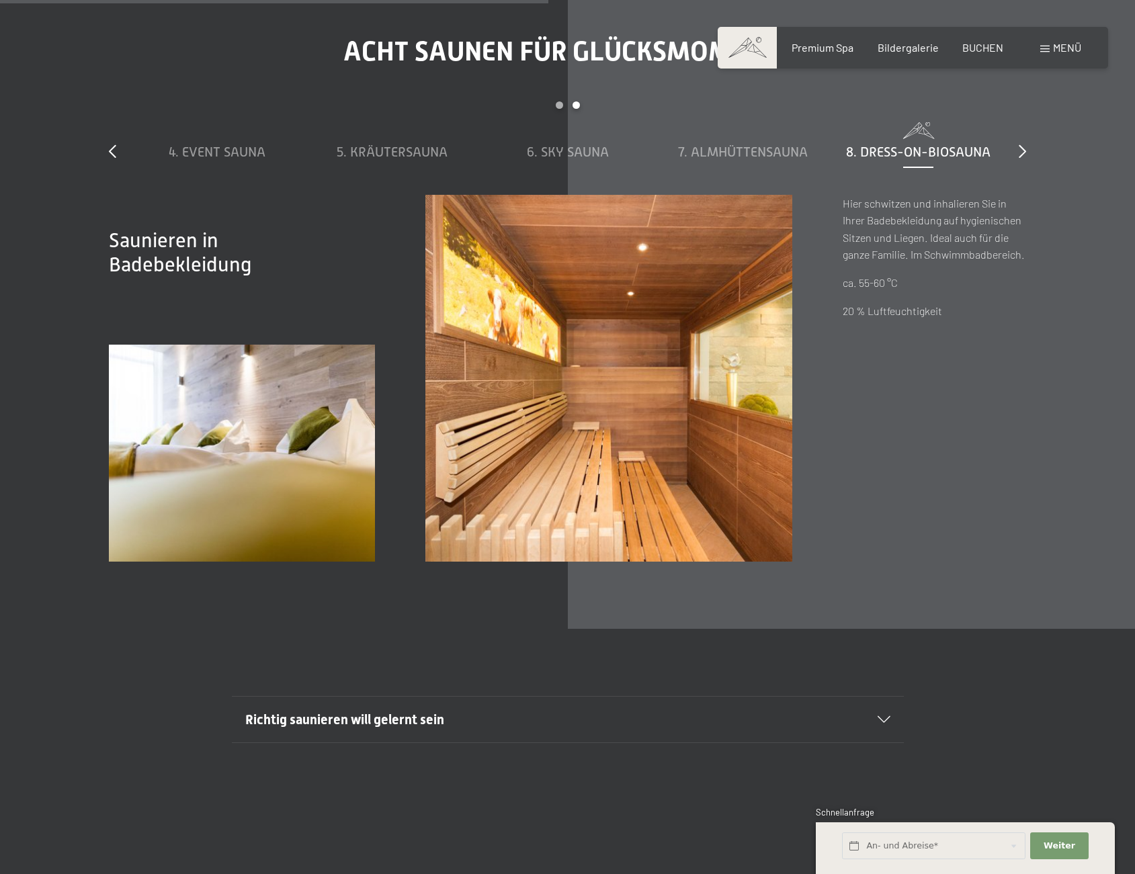
scroll to position [5283, 0]
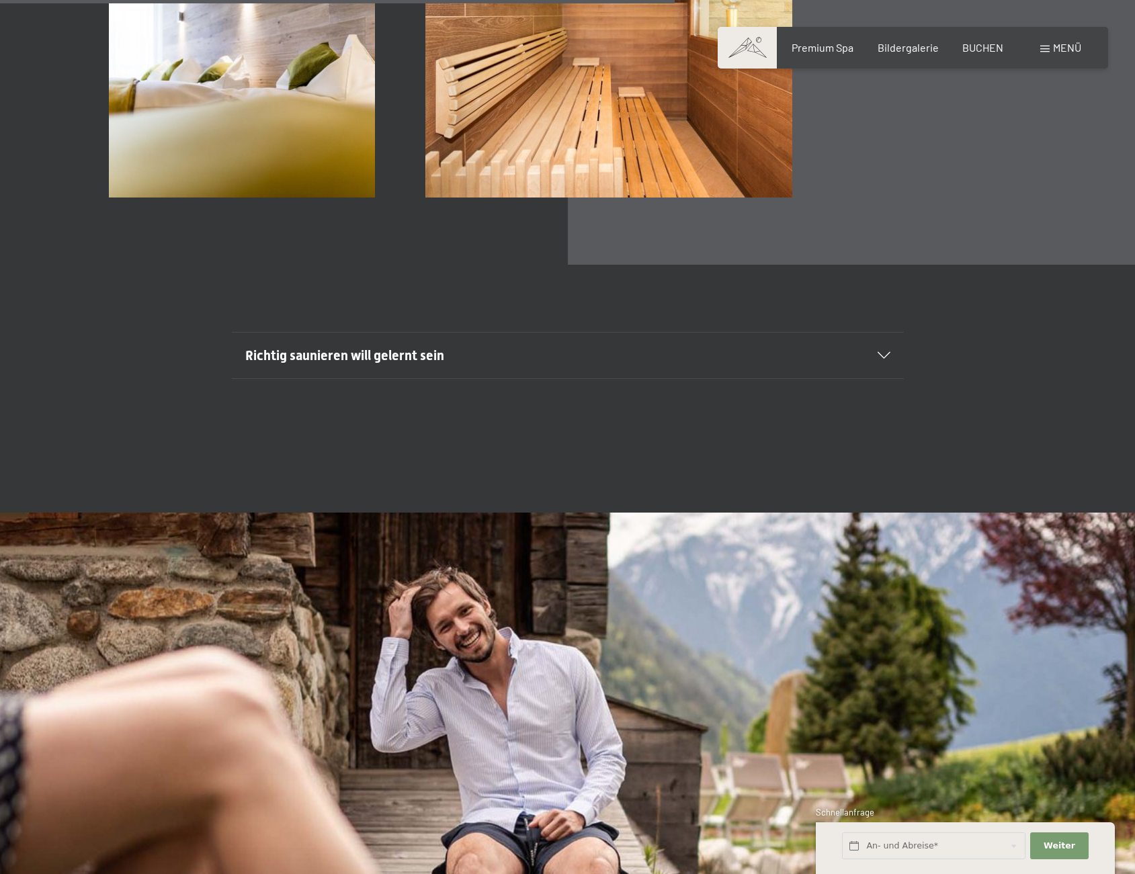
click at [685, 348] on h2 "Richtig saunieren will gelernt sein" at bounding box center [535, 355] width 580 height 19
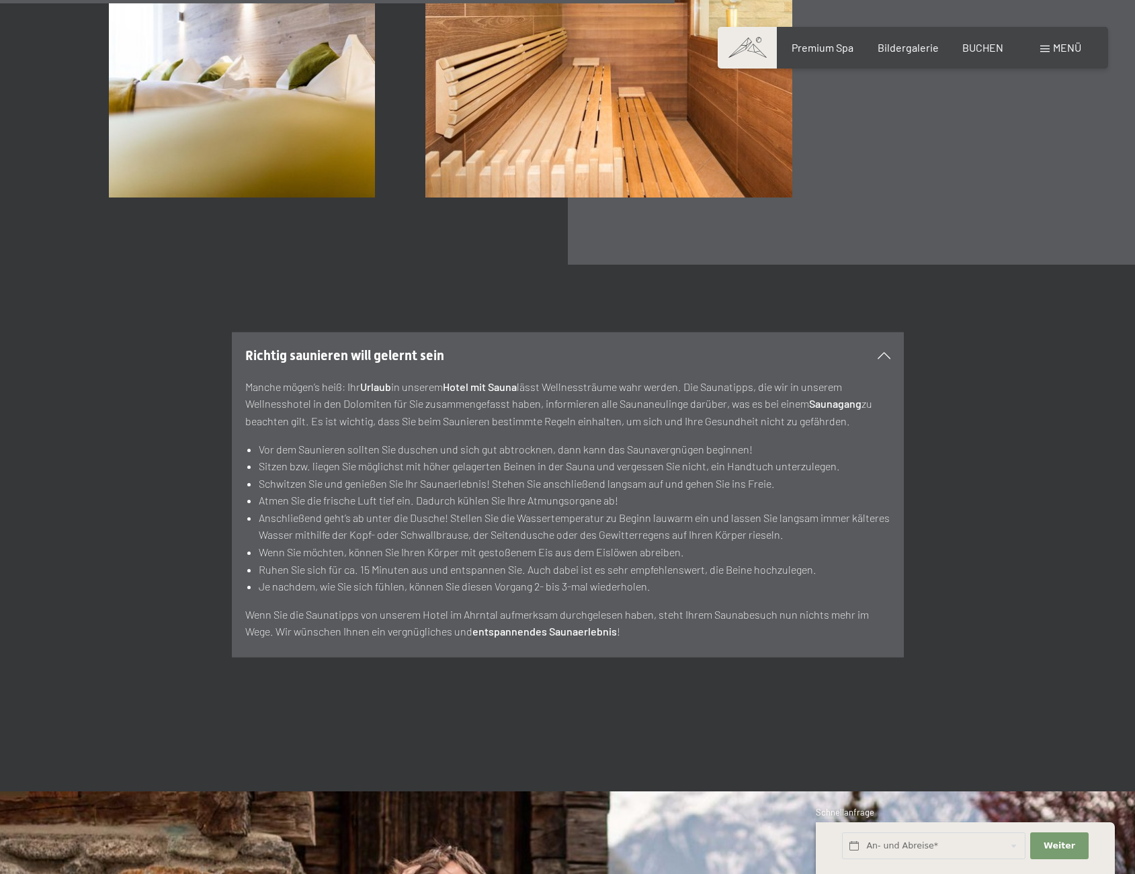
click at [685, 348] on h2 "Richtig saunieren will gelernt sein" at bounding box center [535, 355] width 580 height 19
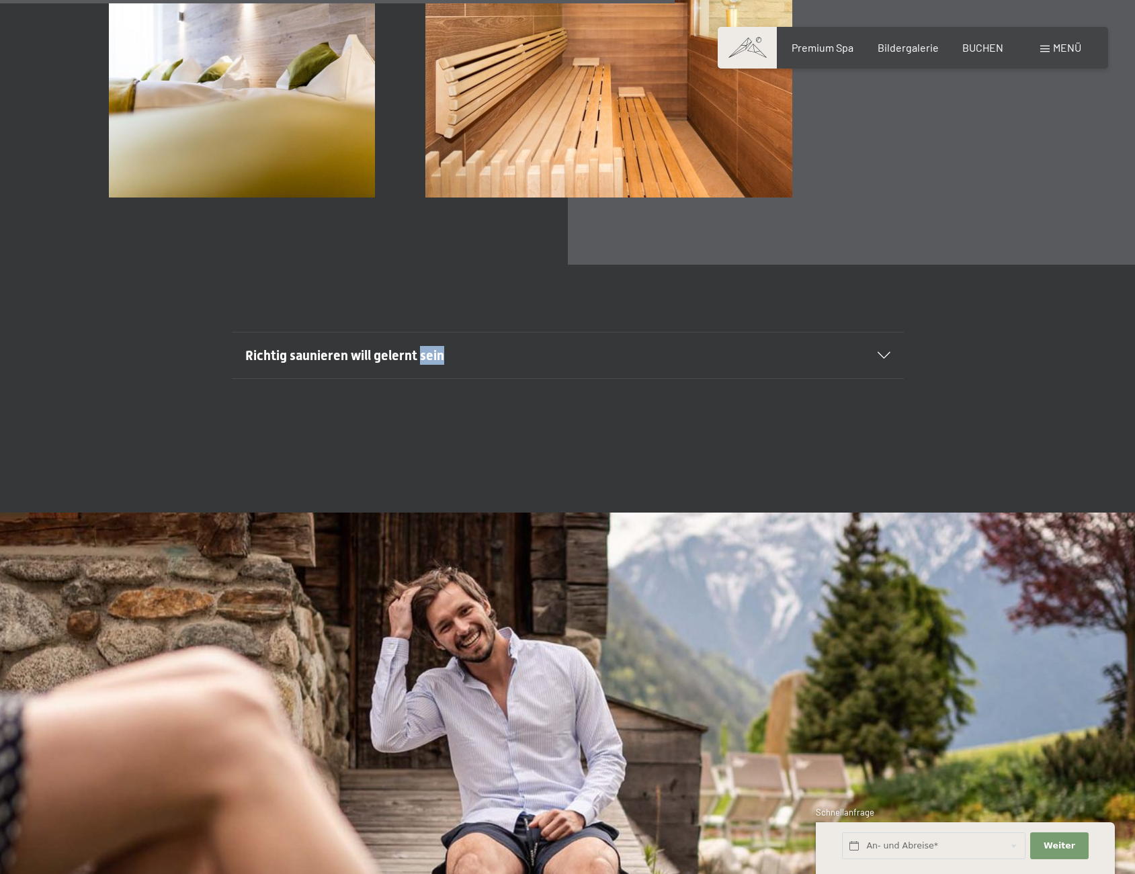
click at [685, 348] on h2 "Richtig saunieren will gelernt sein" at bounding box center [535, 355] width 580 height 19
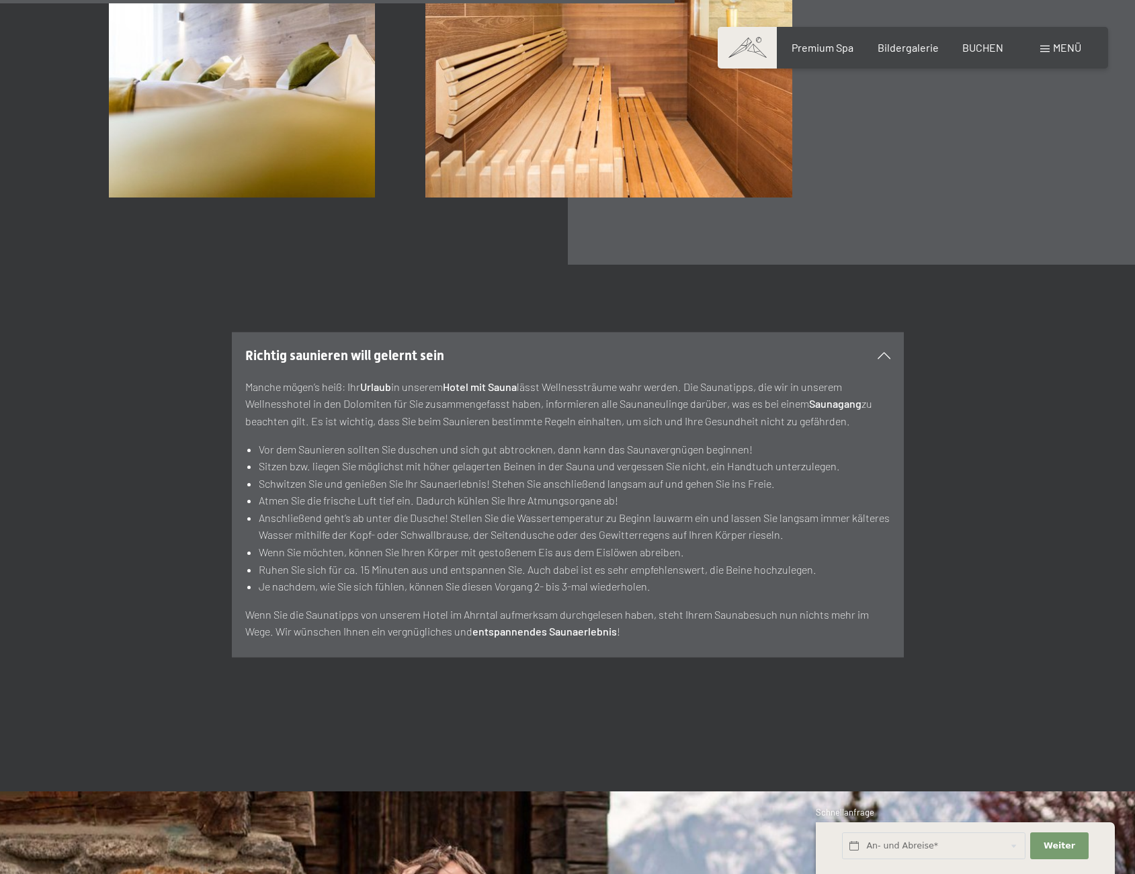
click at [684, 347] on h2 "Richtig saunieren will gelernt sein" at bounding box center [535, 355] width 580 height 19
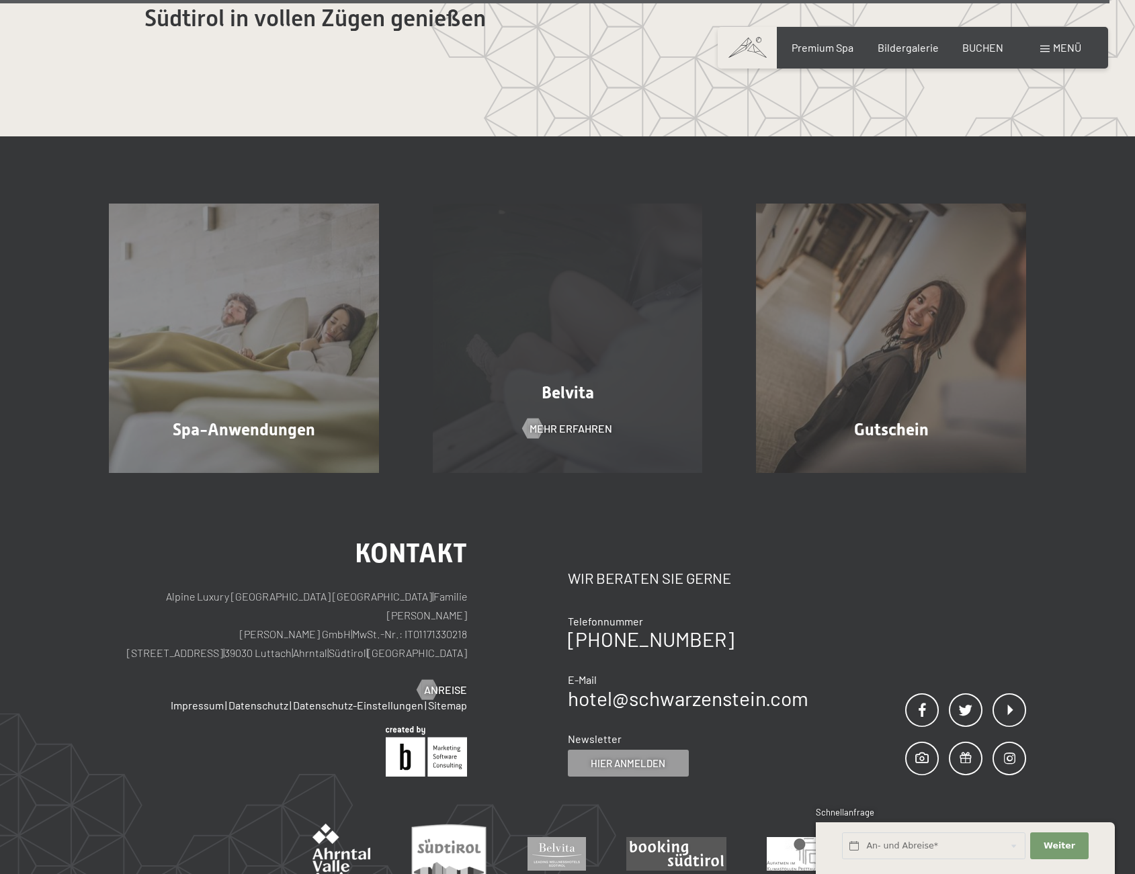
scroll to position [8820, 0]
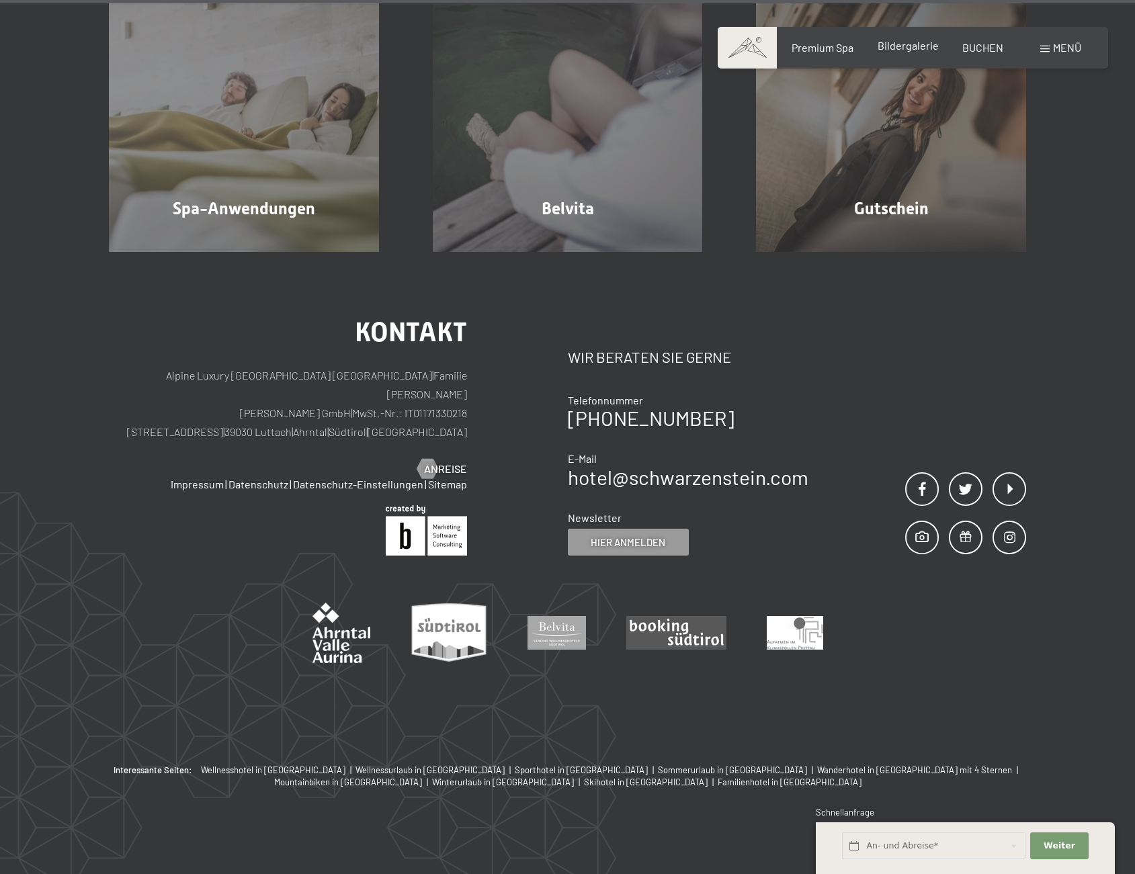
click at [908, 50] on span "Bildergalerie" at bounding box center [907, 45] width 61 height 13
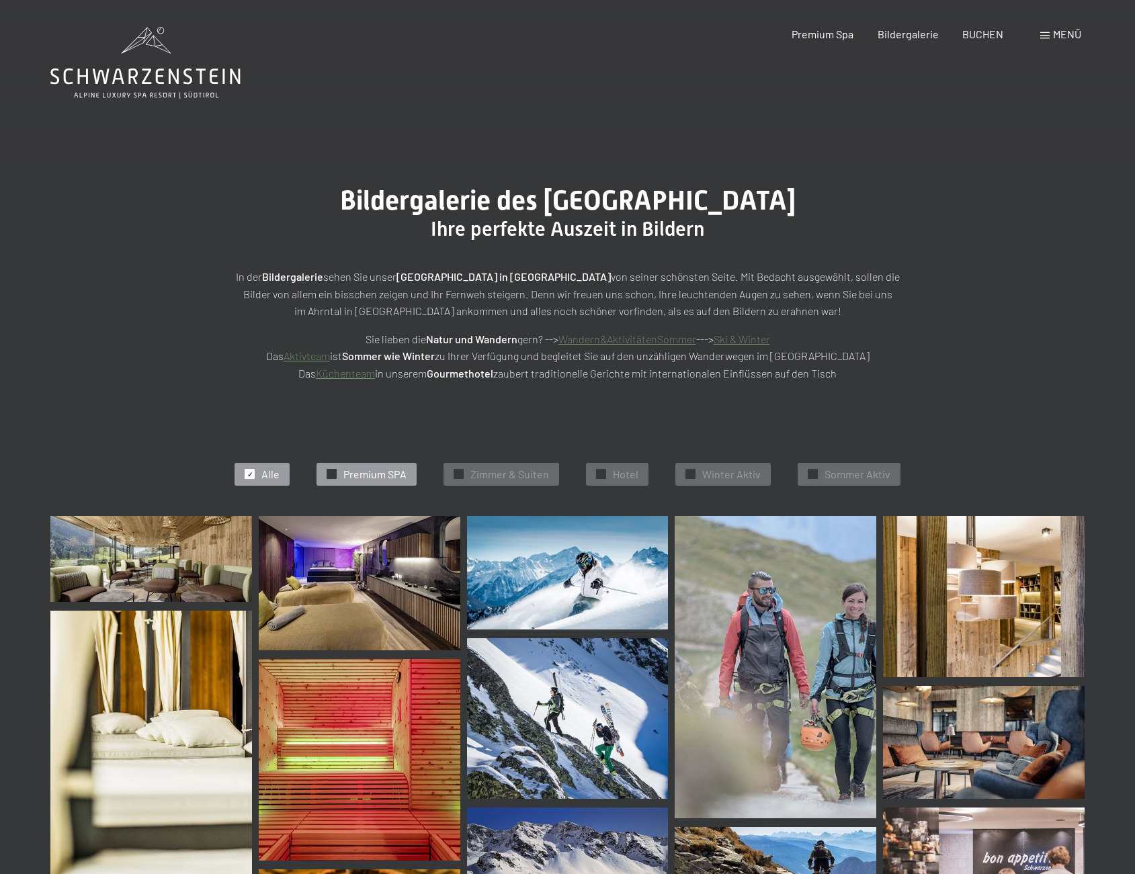
click at [386, 473] on span "Premium SPA" at bounding box center [374, 474] width 63 height 15
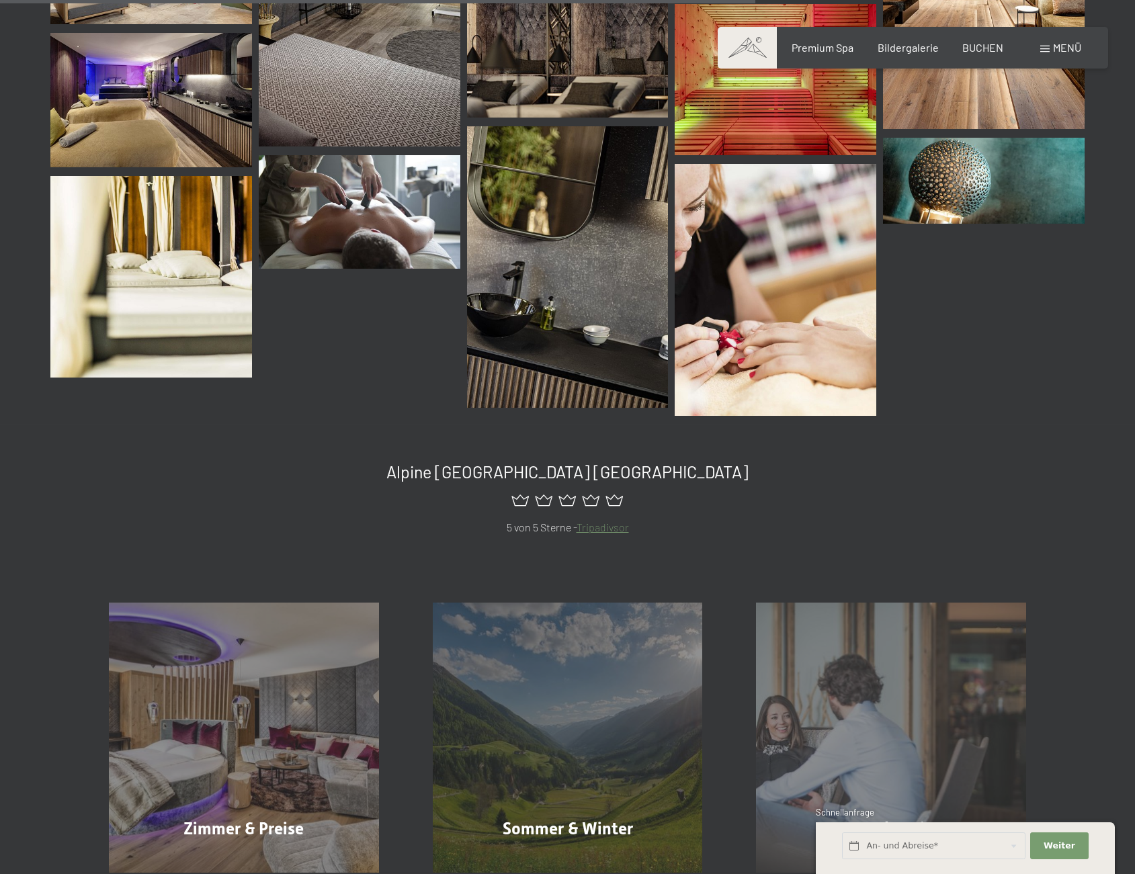
scroll to position [1551, 0]
